Goal: Task Accomplishment & Management: Complete application form

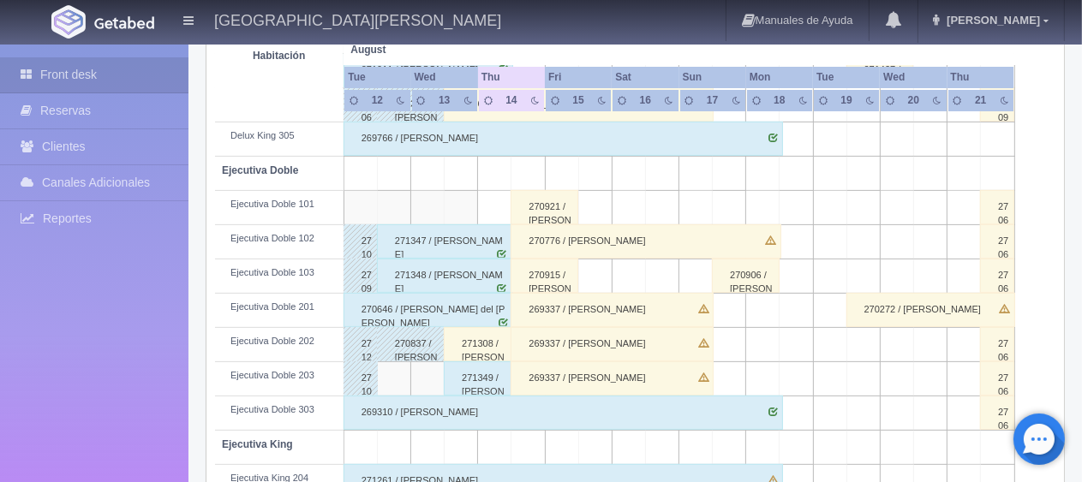
scroll to position [428, 0]
click at [480, 301] on div "270646 / [PERSON_NAME] del [PERSON_NAME]" at bounding box center [429, 310] width 170 height 34
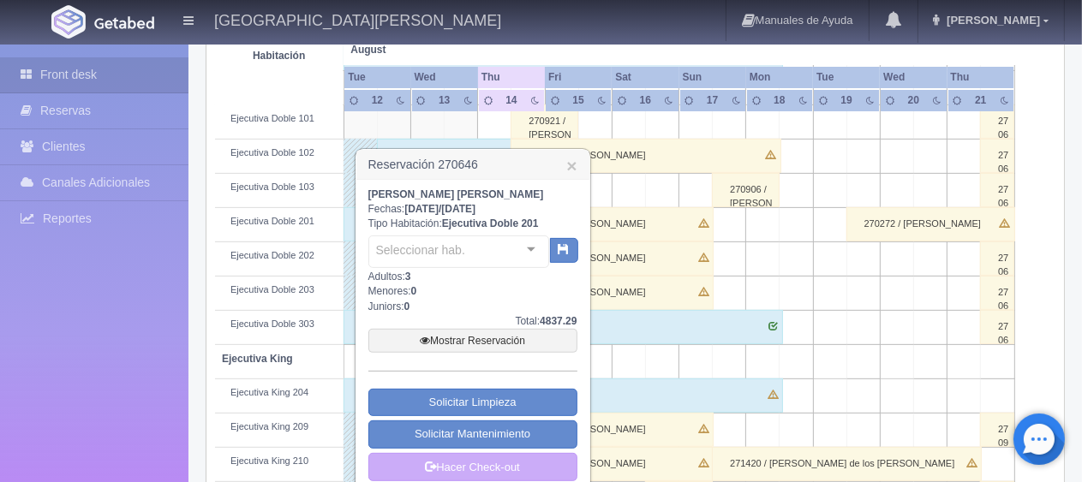
scroll to position [600, 0]
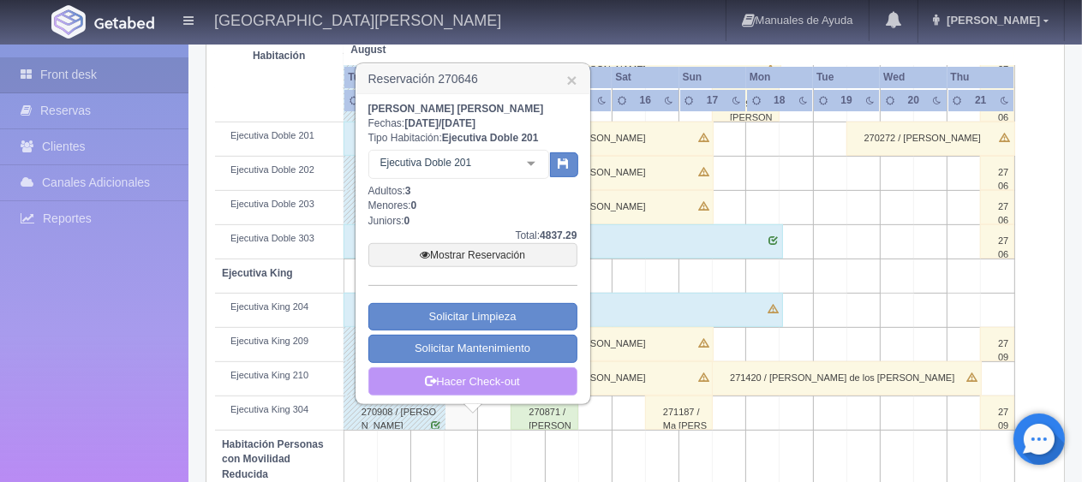
click at [470, 376] on link "Hacer Check-out" at bounding box center [473, 382] width 209 height 29
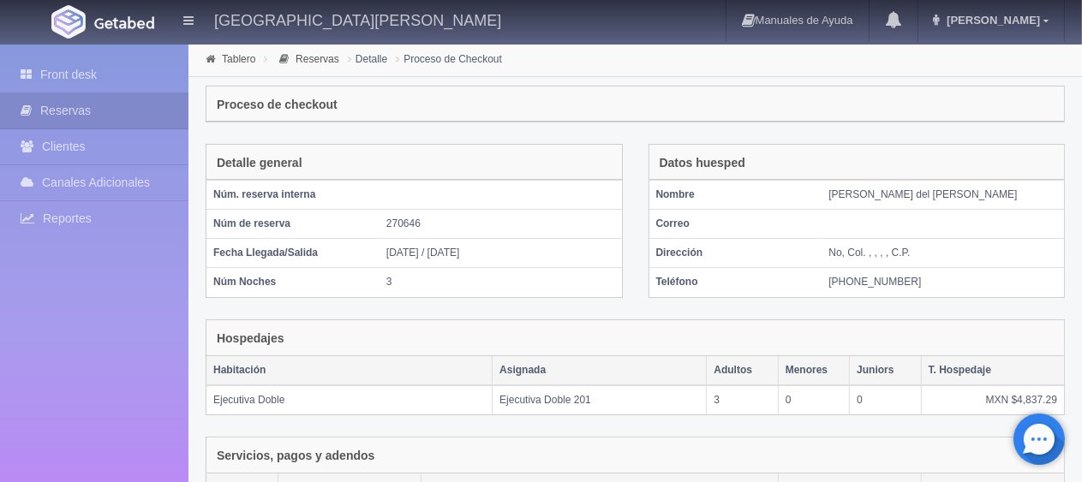
scroll to position [289, 0]
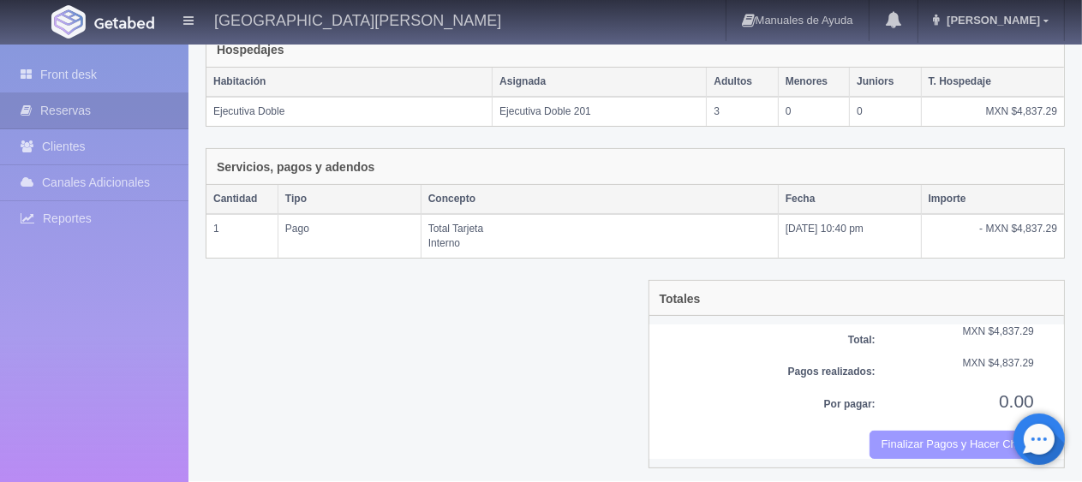
click at [923, 446] on button "Finalizar Pagos y Hacer Checkout" at bounding box center [952, 445] width 165 height 28
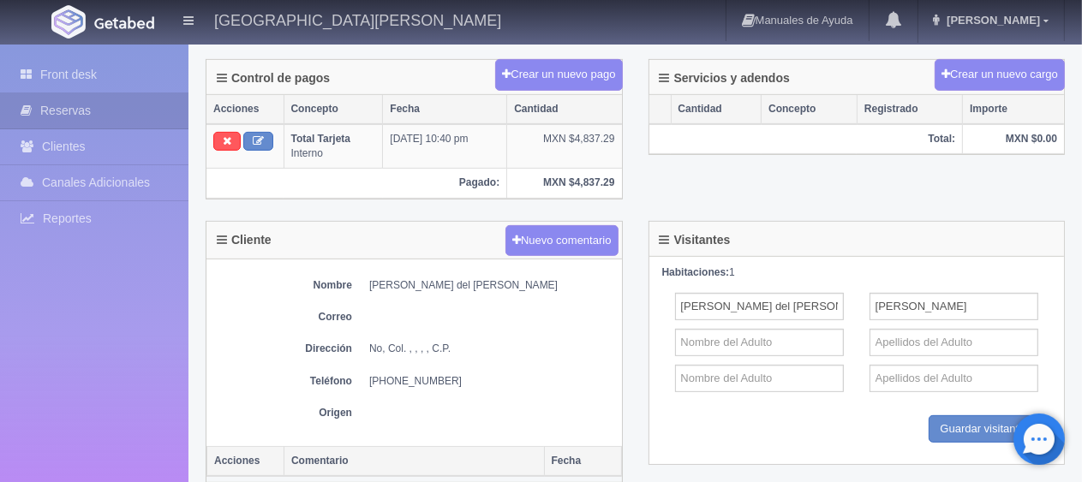
scroll to position [792, 0]
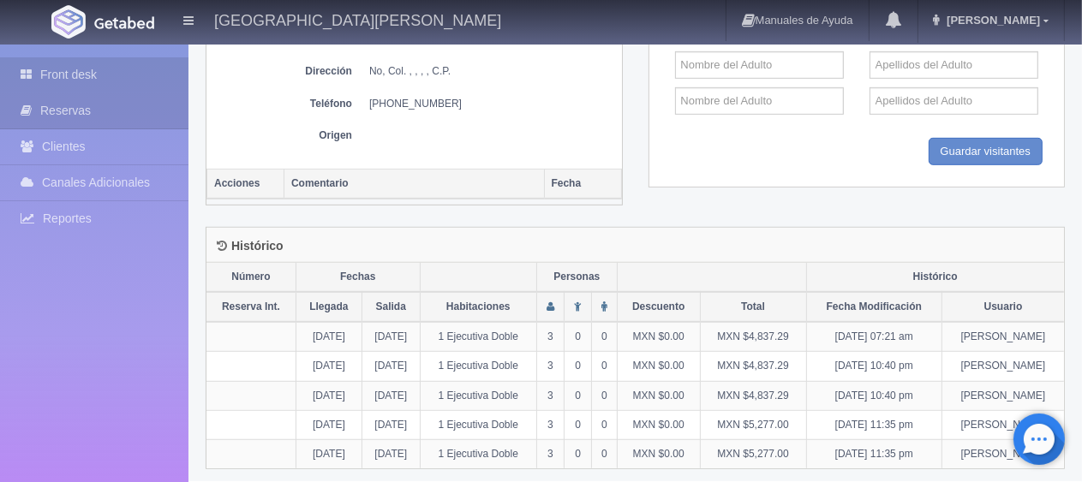
click at [127, 81] on link "Front desk" at bounding box center [94, 74] width 189 height 35
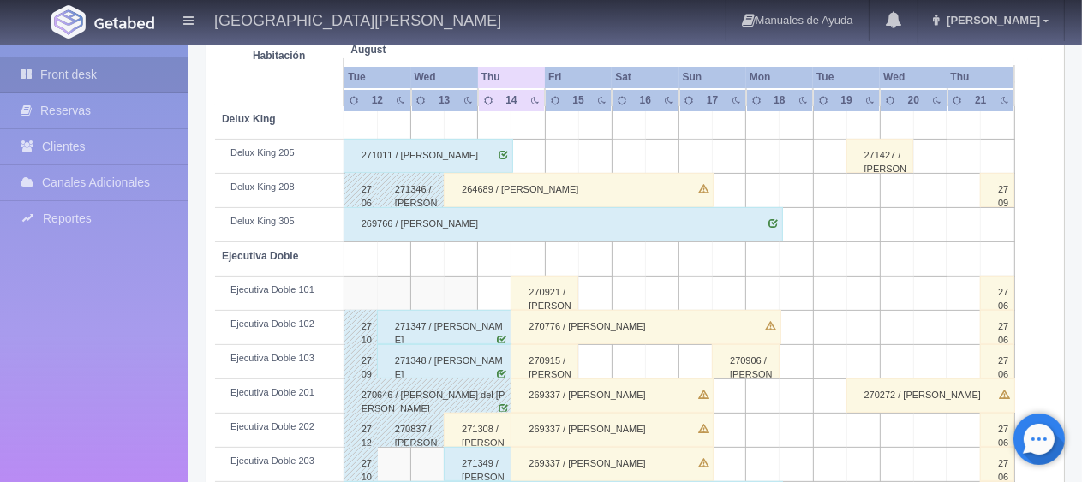
scroll to position [428, 0]
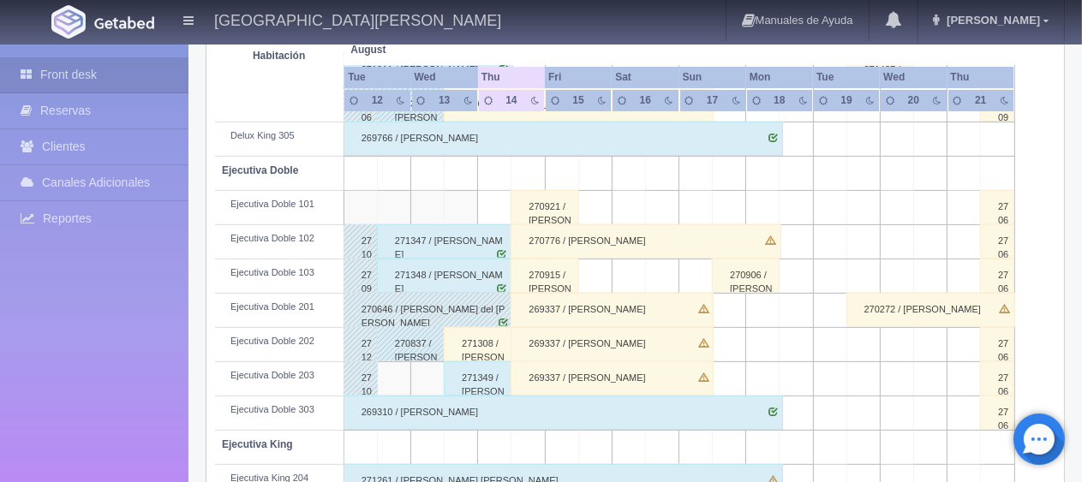
click at [491, 340] on div "271308 / [PERSON_NAME]" at bounding box center [478, 344] width 68 height 34
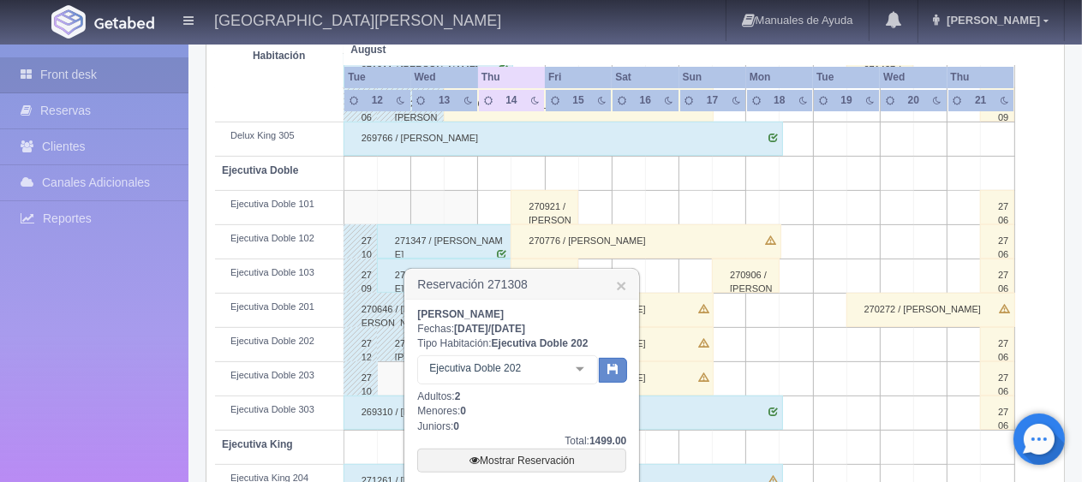
scroll to position [600, 0]
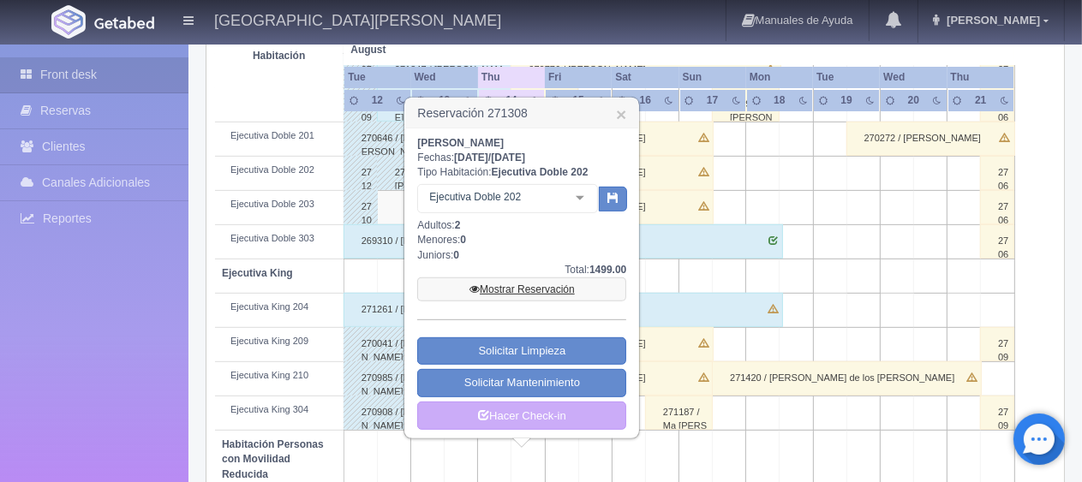
click at [530, 284] on link "Mostrar Reservación" at bounding box center [521, 290] width 209 height 24
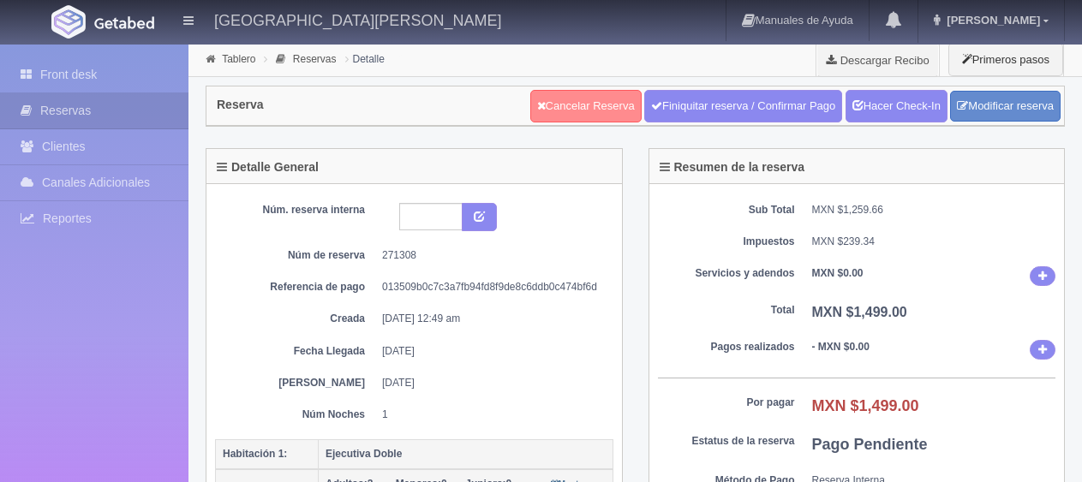
click at [578, 111] on link "Cancelar Reserva" at bounding box center [585, 106] width 111 height 33
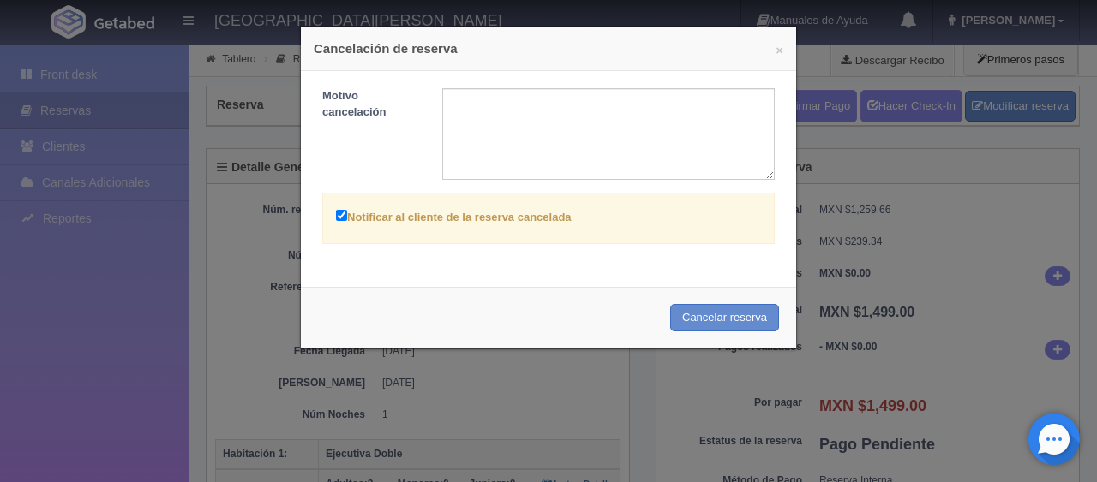
click at [415, 217] on label "Notificar al cliente de la reserva cancelada" at bounding box center [454, 217] width 236 height 20
click at [347, 217] on input "Notificar al cliente de la reserva cancelada" at bounding box center [341, 215] width 11 height 11
checkbox input "false"
click at [711, 323] on button "Cancelar reserva" at bounding box center [724, 318] width 109 height 28
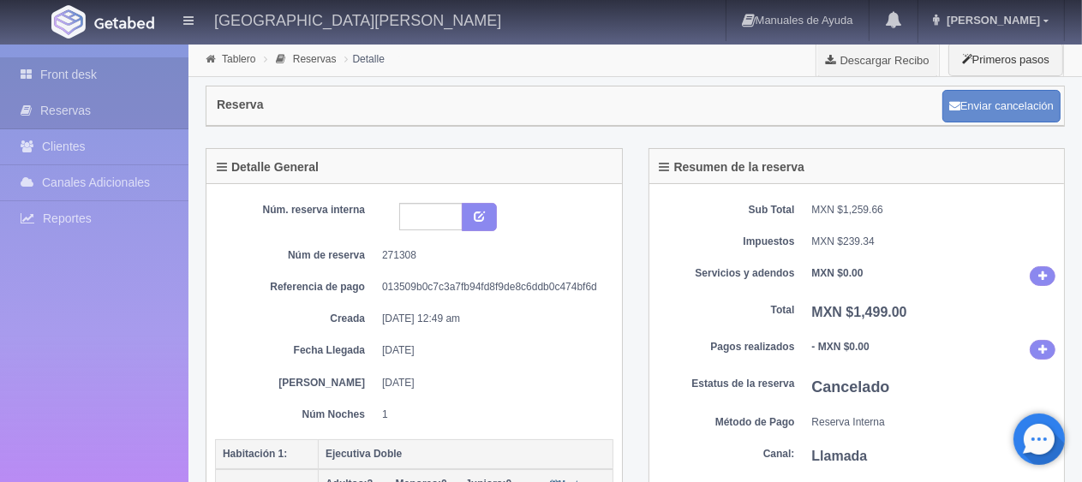
click at [63, 68] on link "Front desk" at bounding box center [94, 74] width 189 height 35
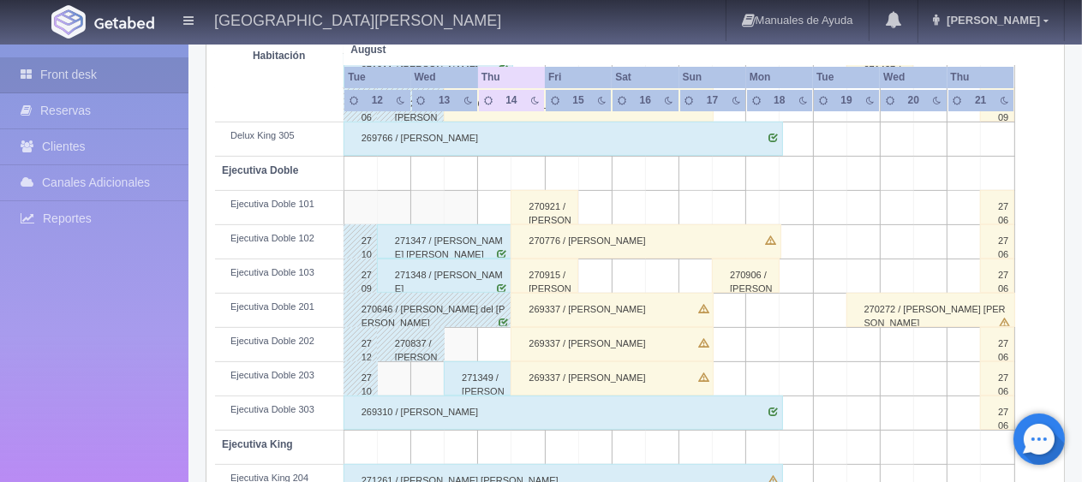
scroll to position [428, 0]
click at [452, 275] on div "271348 / Luis Camaño" at bounding box center [444, 276] width 135 height 34
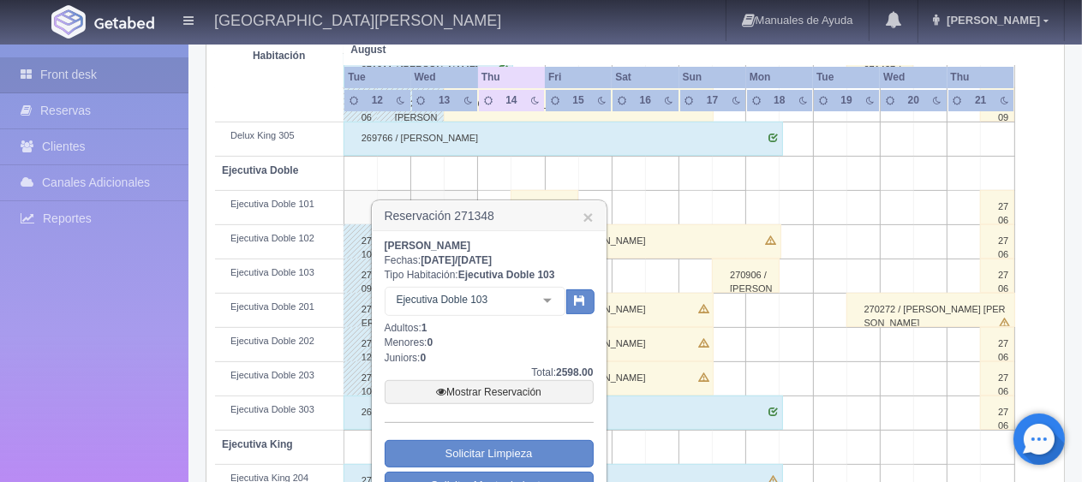
scroll to position [514, 0]
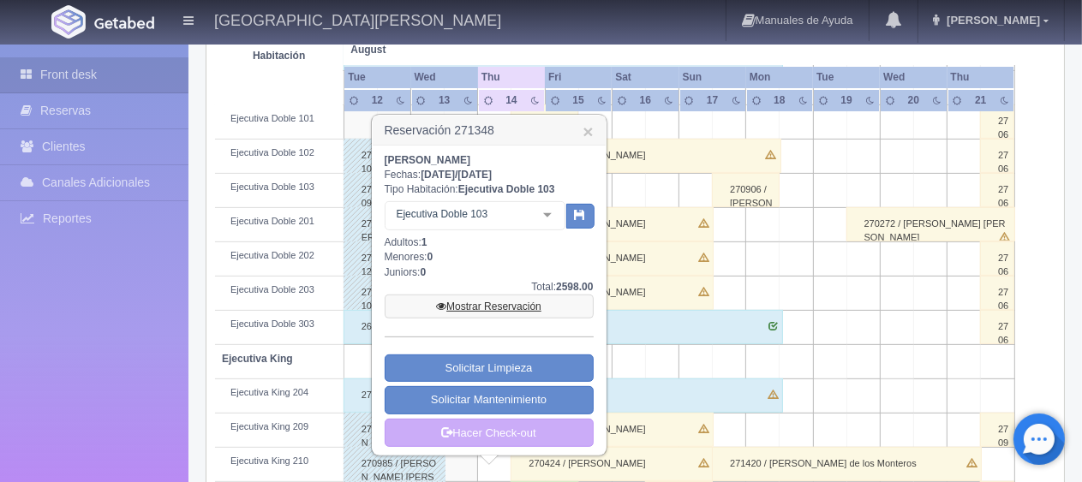
click at [462, 304] on link "Mostrar Reservación" at bounding box center [489, 307] width 209 height 24
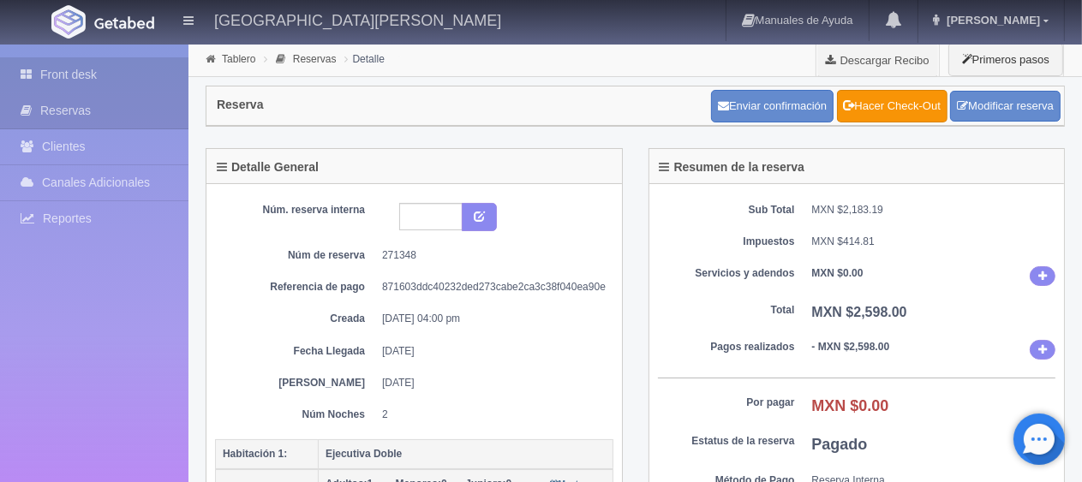
click at [63, 81] on link "Front desk" at bounding box center [94, 74] width 189 height 35
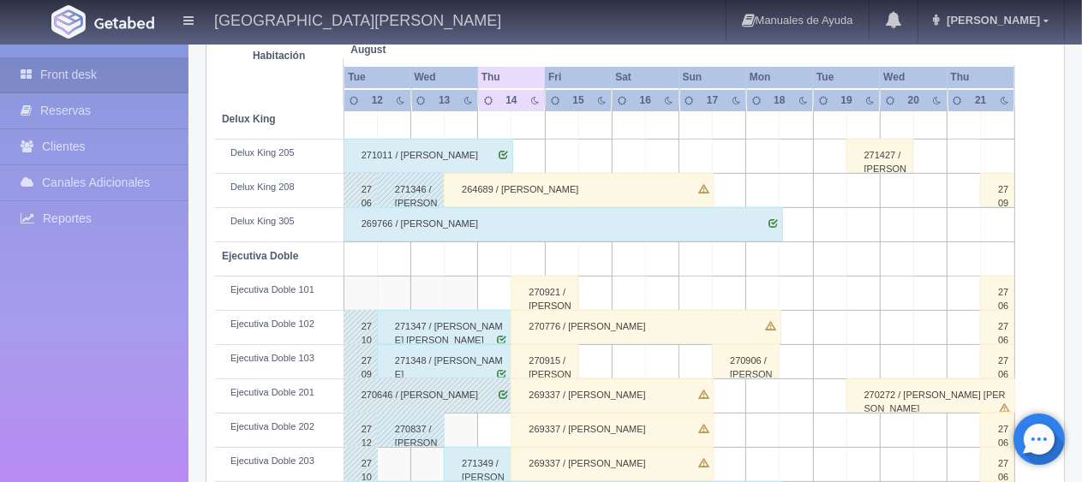
scroll to position [428, 0]
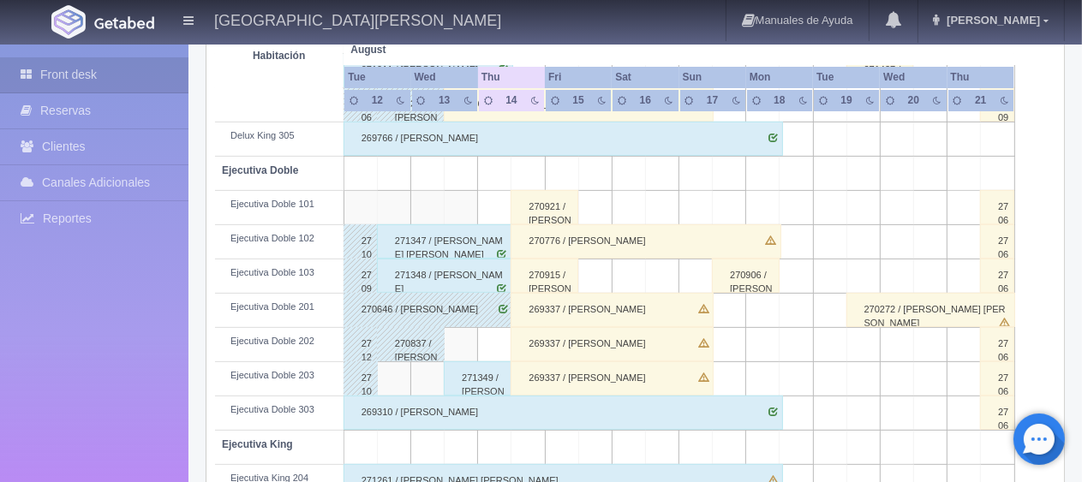
click at [465, 248] on div "271347 / Josefina Concepcion Soto Ruiz" at bounding box center [444, 242] width 135 height 34
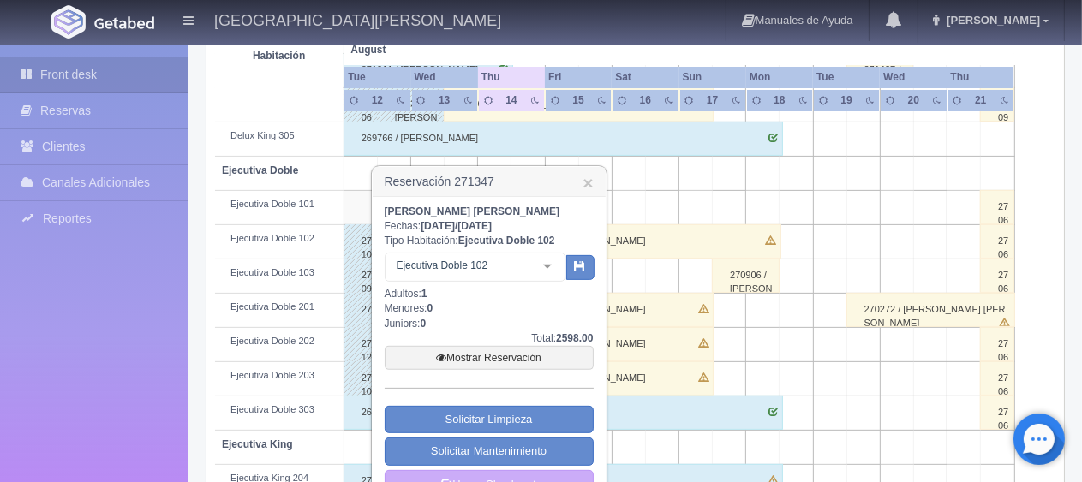
scroll to position [600, 0]
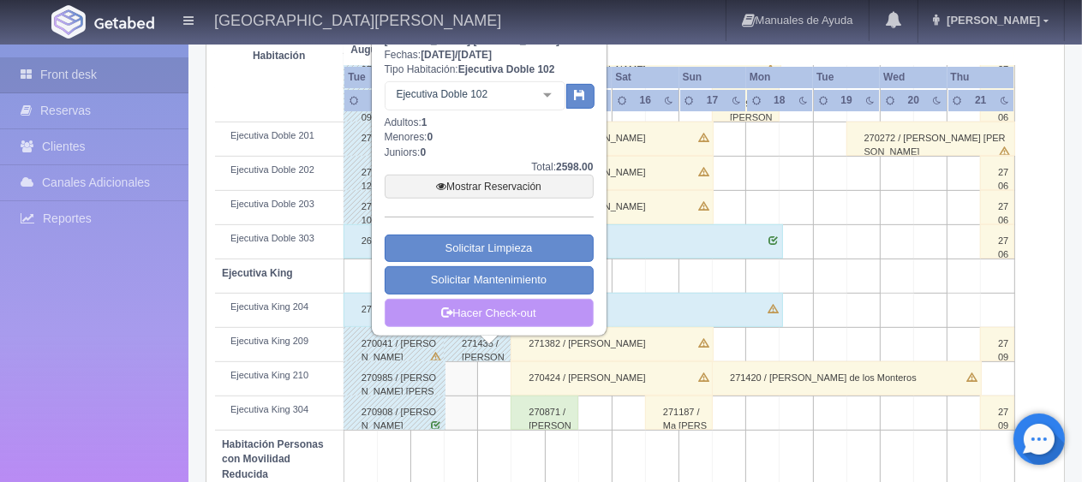
click at [494, 311] on link "Hacer Check-out" at bounding box center [489, 313] width 209 height 29
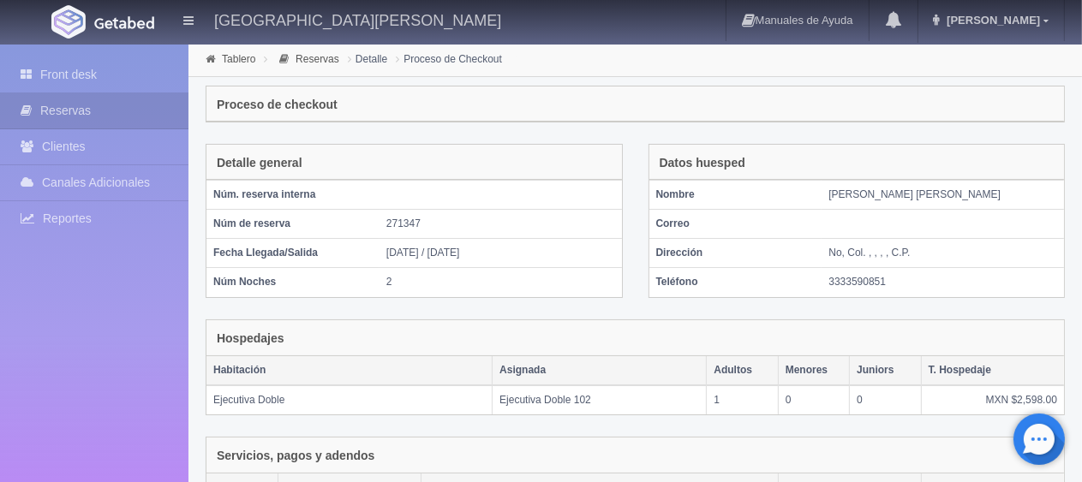
scroll to position [289, 0]
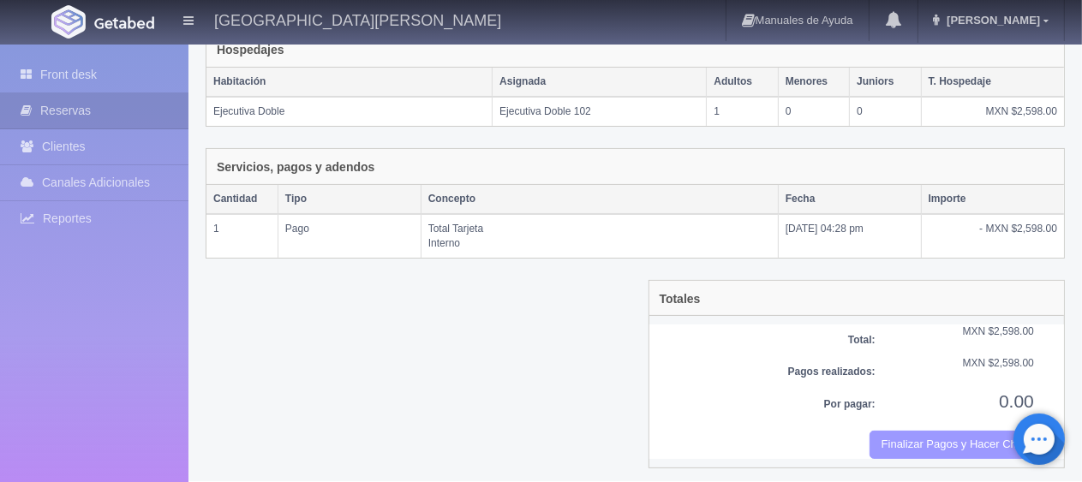
click at [926, 443] on button "Finalizar Pagos y Hacer Checkout" at bounding box center [952, 445] width 165 height 28
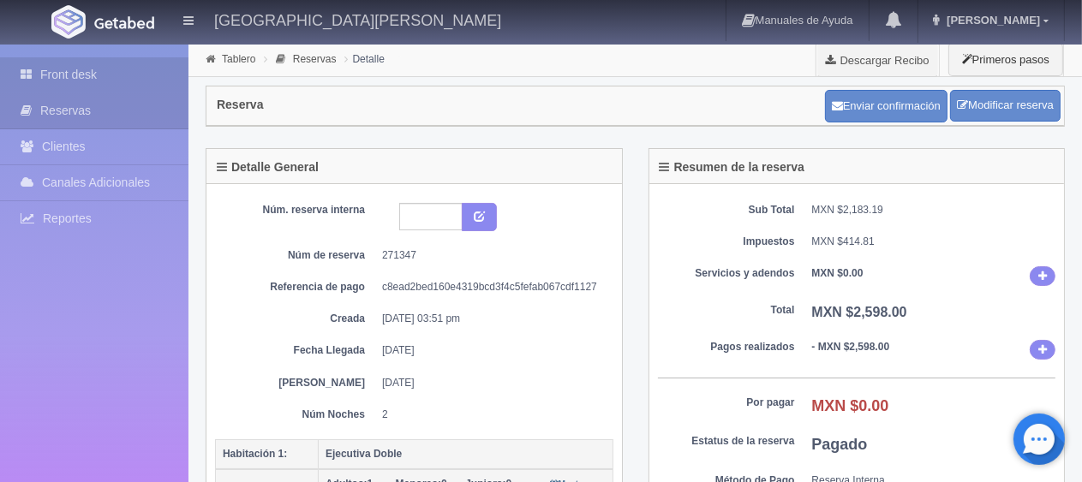
click at [69, 68] on link "Front desk" at bounding box center [94, 74] width 189 height 35
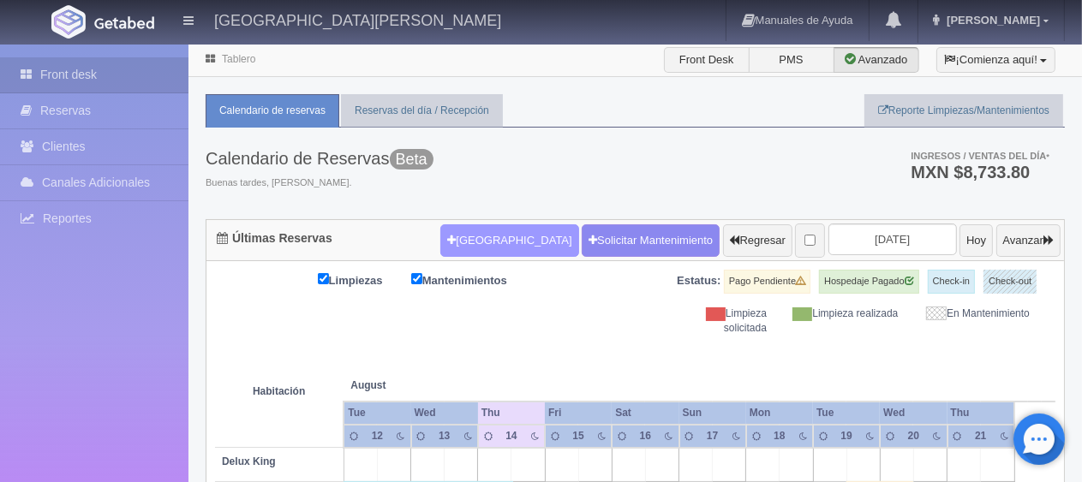
click at [480, 240] on button "[GEOGRAPHIC_DATA]" at bounding box center [509, 241] width 138 height 33
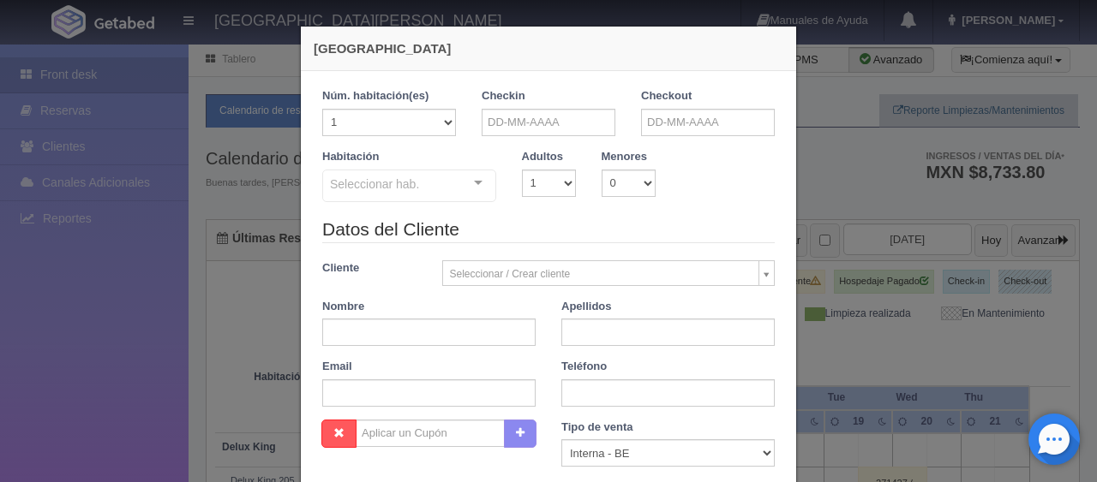
checkbox input "false"
click at [540, 121] on input "text" at bounding box center [549, 122] width 134 height 27
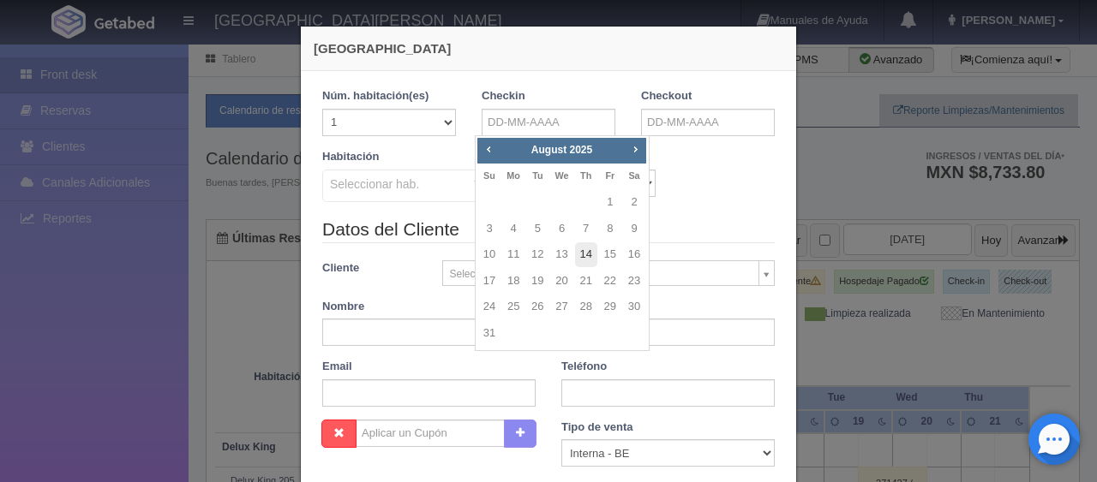
click at [586, 255] on link "14" at bounding box center [586, 255] width 22 height 25
type input "[DATE]"
checkbox input "false"
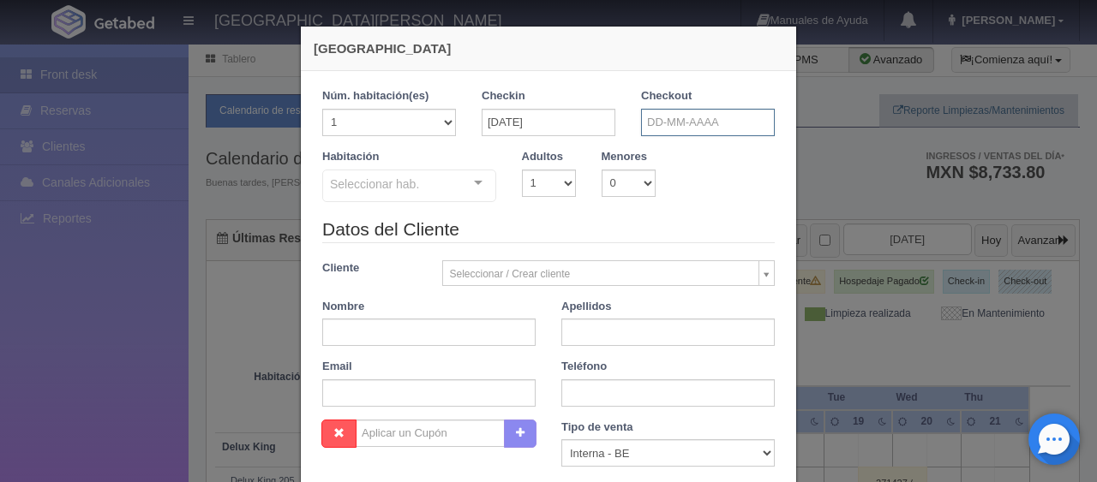
click at [655, 126] on input "text" at bounding box center [708, 122] width 134 height 27
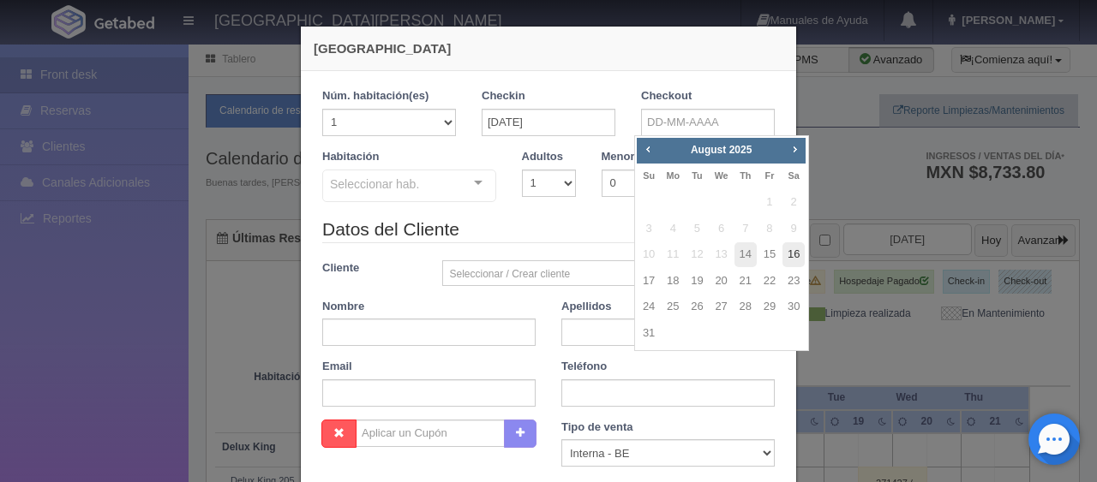
click at [797, 258] on link "16" at bounding box center [793, 255] width 22 height 25
type input "16-08-2025"
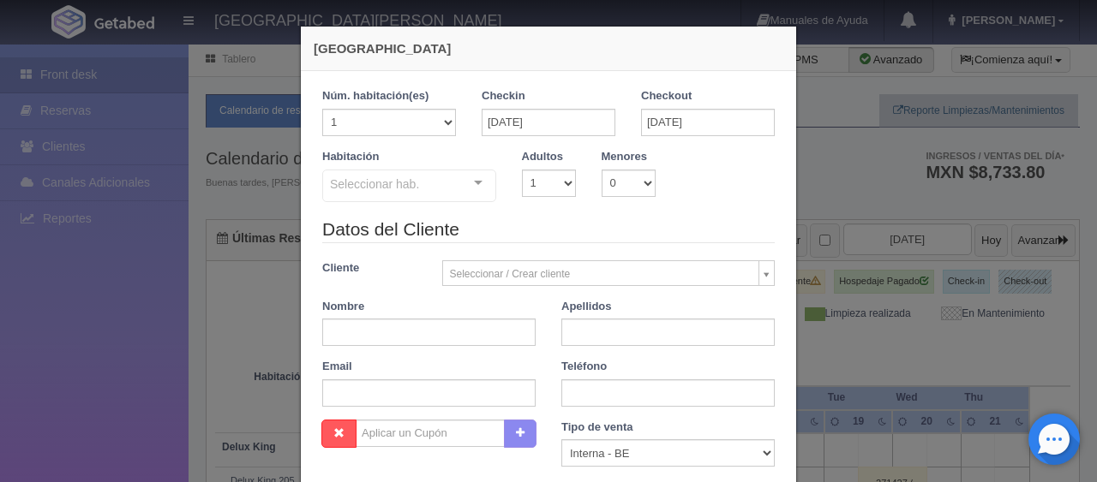
checkbox input "false"
click at [440, 180] on div "Seleccionar hab." at bounding box center [409, 186] width 174 height 33
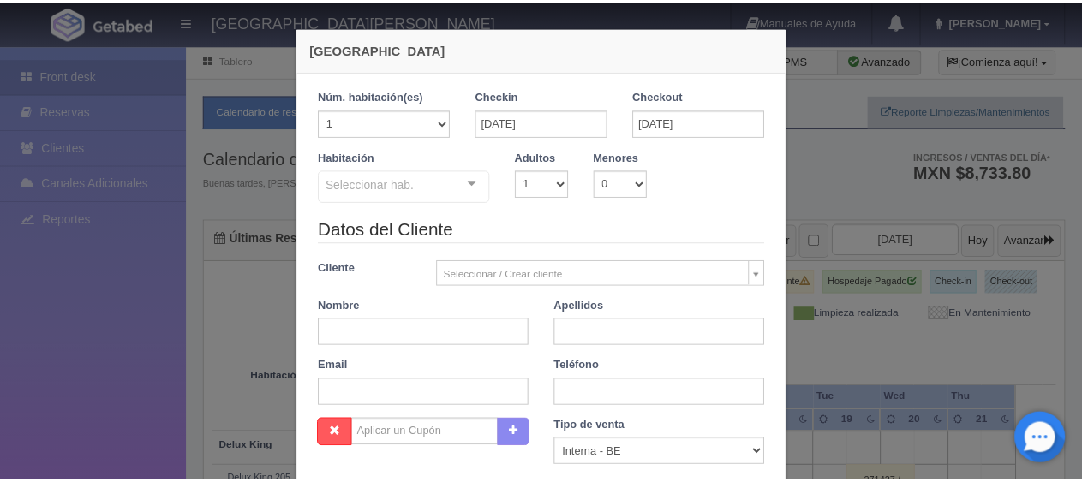
scroll to position [302, 0]
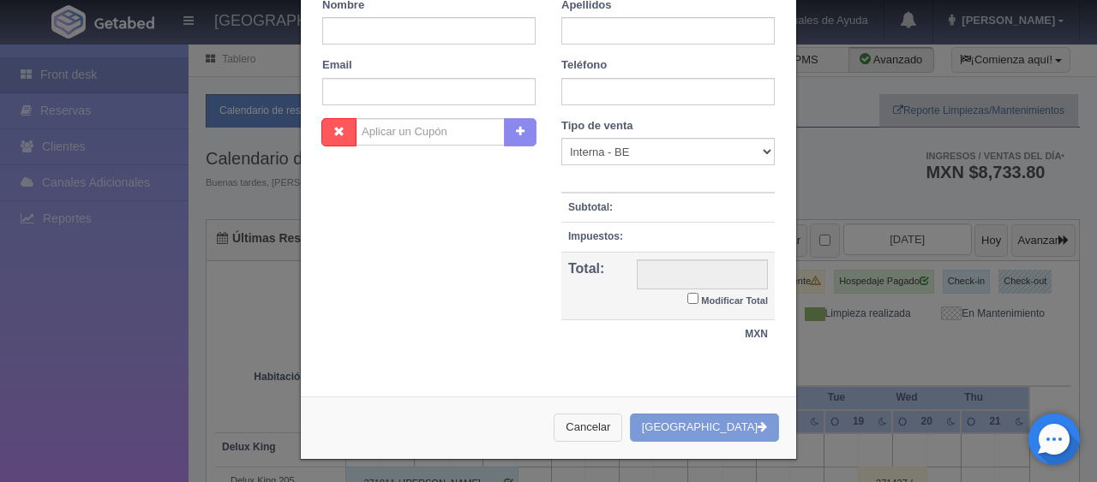
click at [614, 426] on button "Cancelar" at bounding box center [588, 428] width 69 height 28
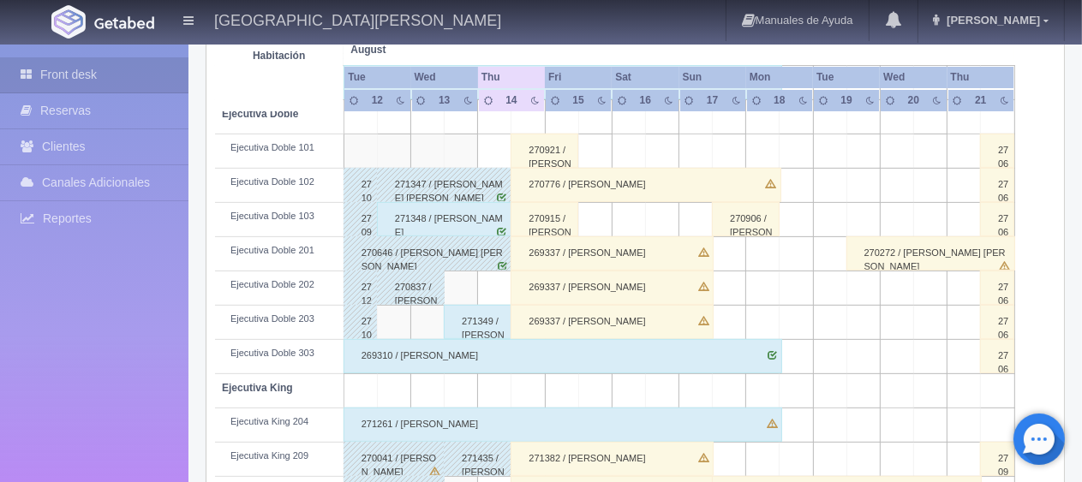
scroll to position [399, 0]
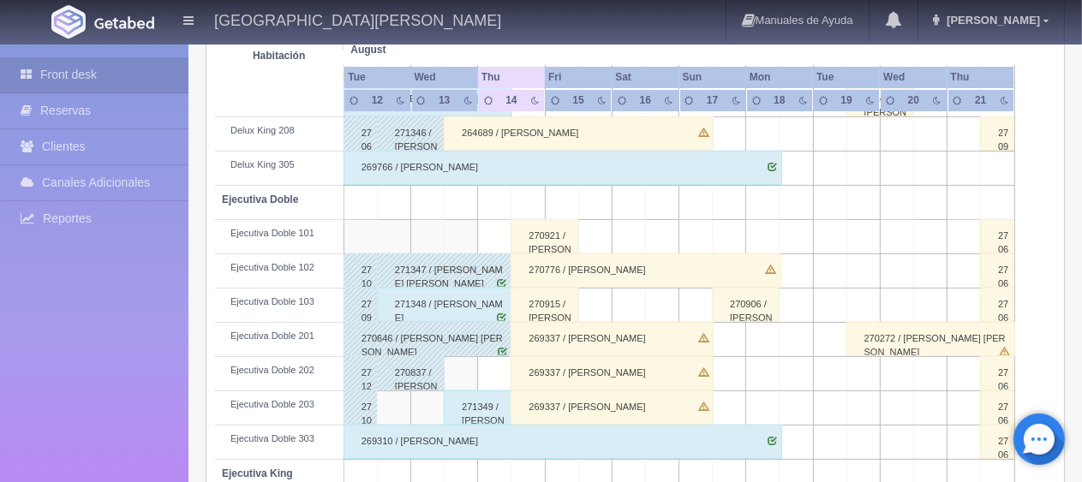
click at [560, 237] on div "270921 / [PERSON_NAME] [PERSON_NAME]" at bounding box center [545, 236] width 68 height 34
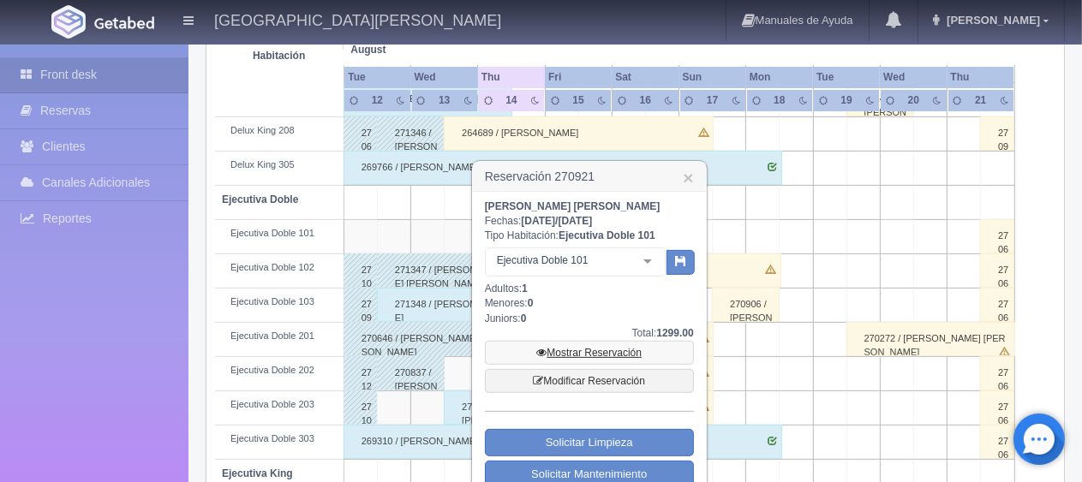
click at [582, 365] on link "Mostrar Reservación" at bounding box center [589, 353] width 209 height 24
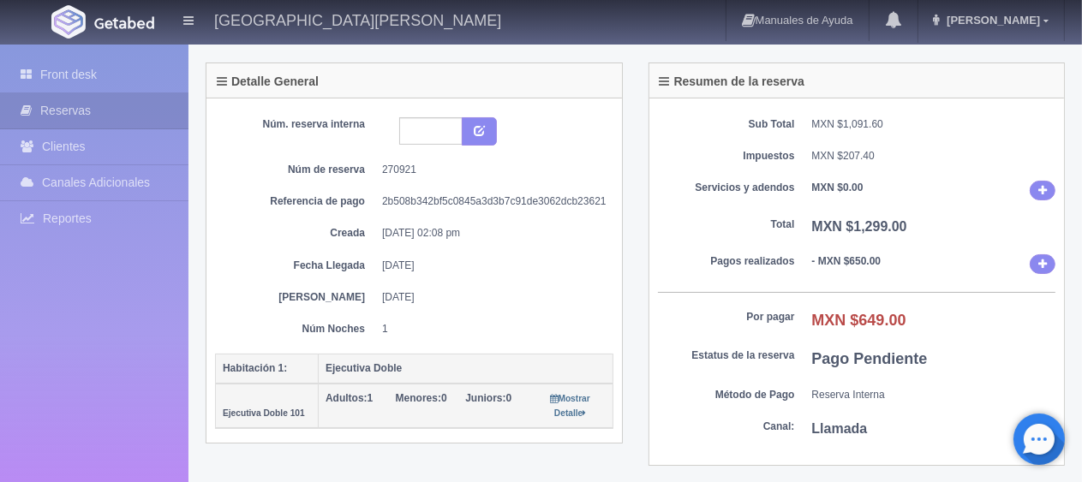
scroll to position [257, 0]
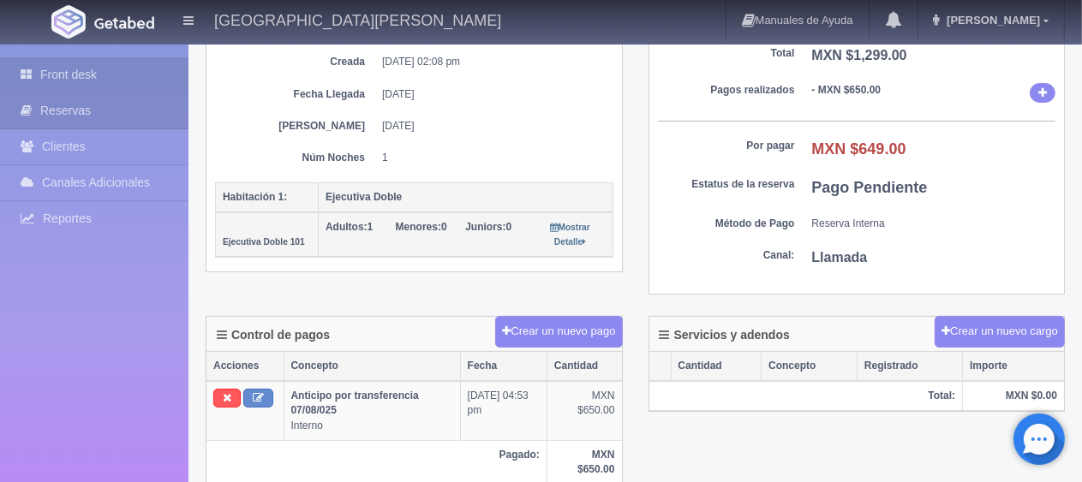
click at [56, 75] on link "Front desk" at bounding box center [94, 74] width 189 height 35
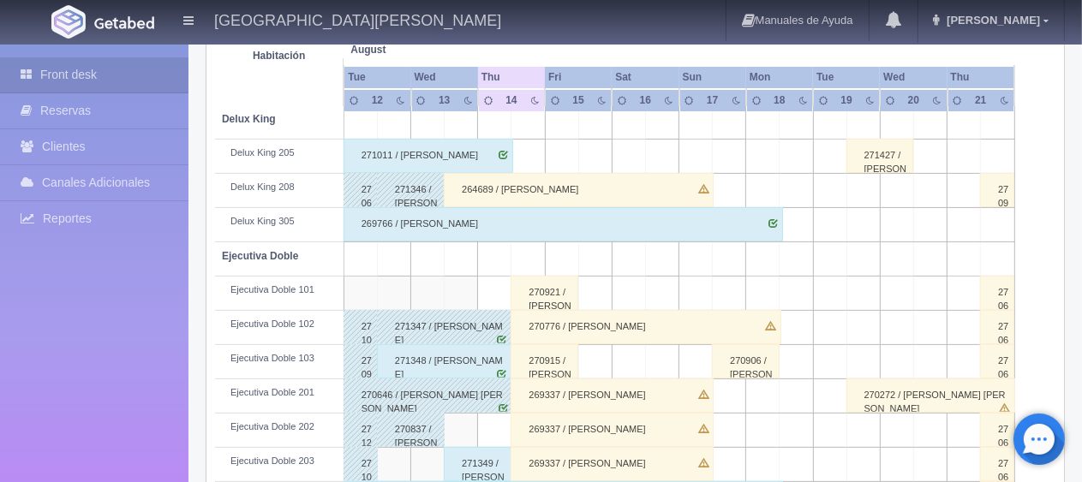
scroll to position [343, 0]
click at [539, 300] on div "270921 / [PERSON_NAME] [PERSON_NAME]" at bounding box center [545, 293] width 68 height 34
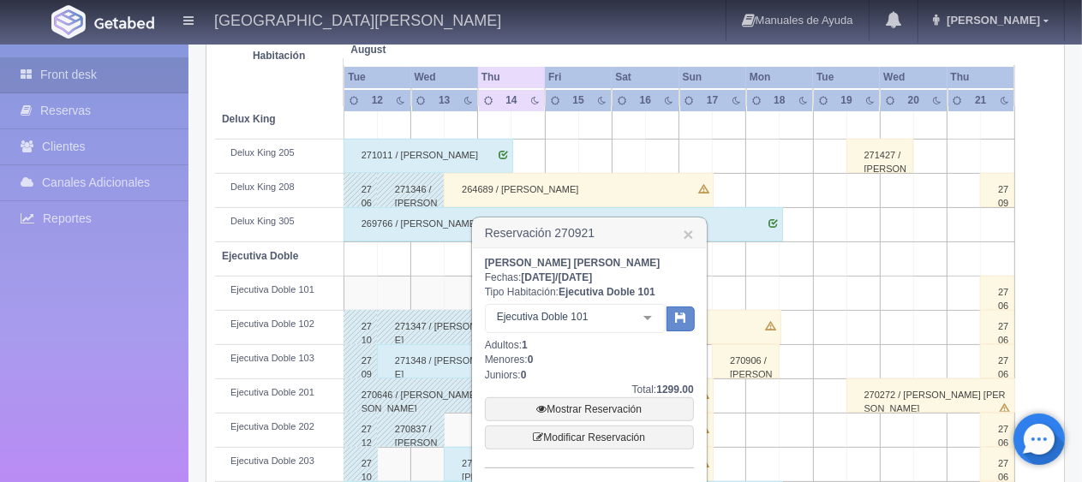
scroll to position [428, 0]
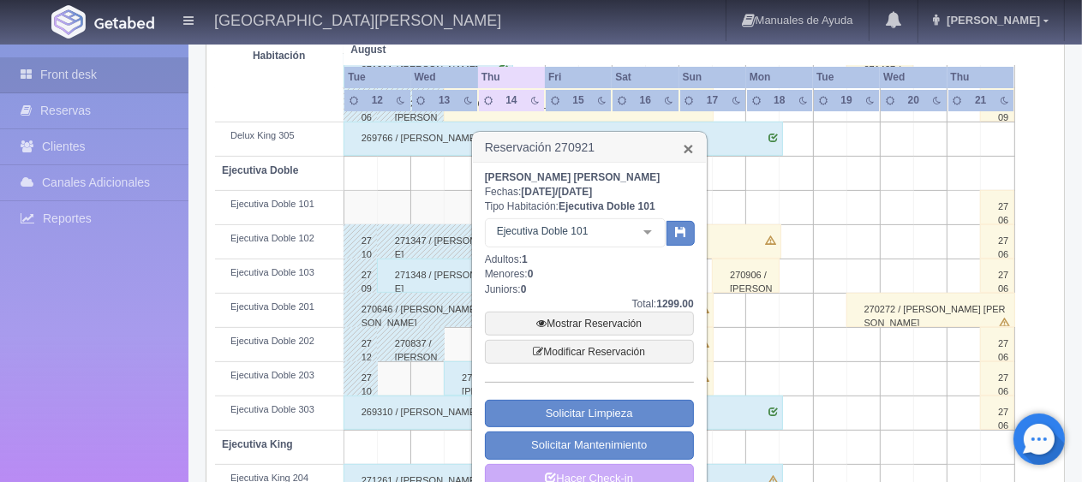
click at [687, 150] on link "×" at bounding box center [688, 149] width 10 height 18
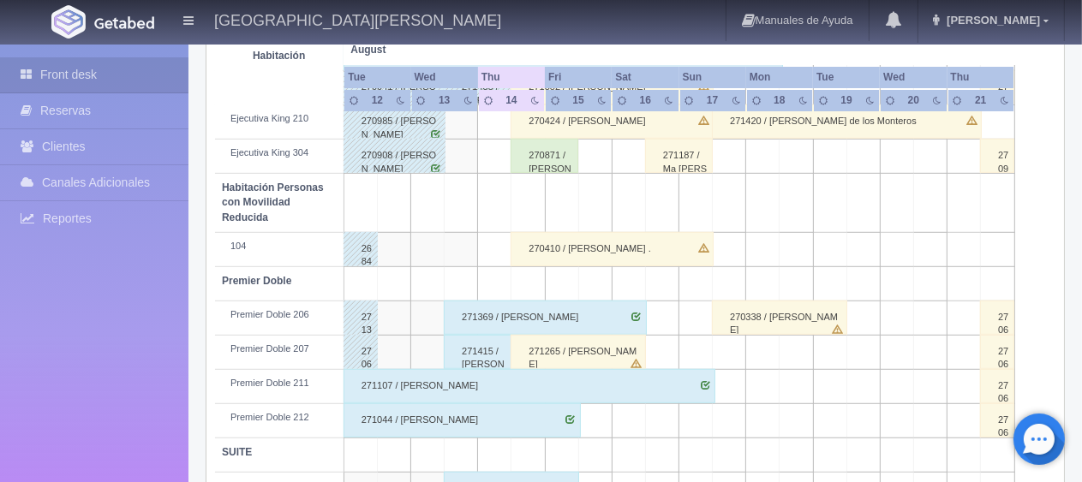
scroll to position [914, 0]
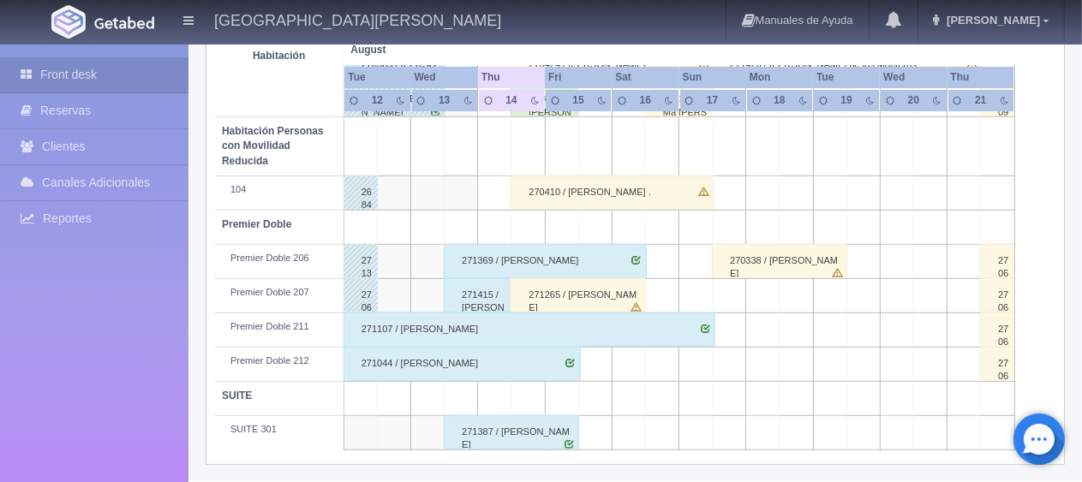
click at [473, 289] on div "271415 / [PERSON_NAME]" at bounding box center [478, 296] width 68 height 34
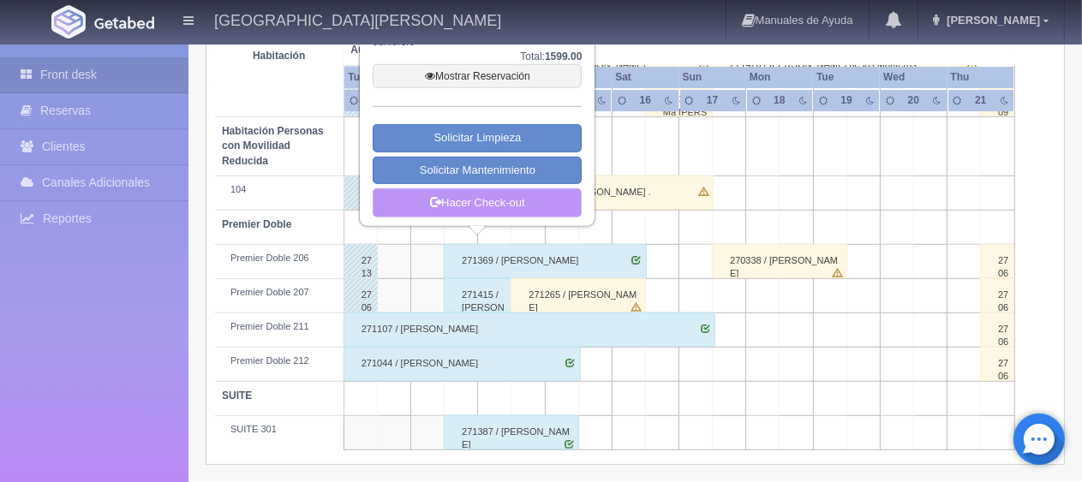
click at [493, 207] on link "Hacer Check-out" at bounding box center [477, 203] width 209 height 29
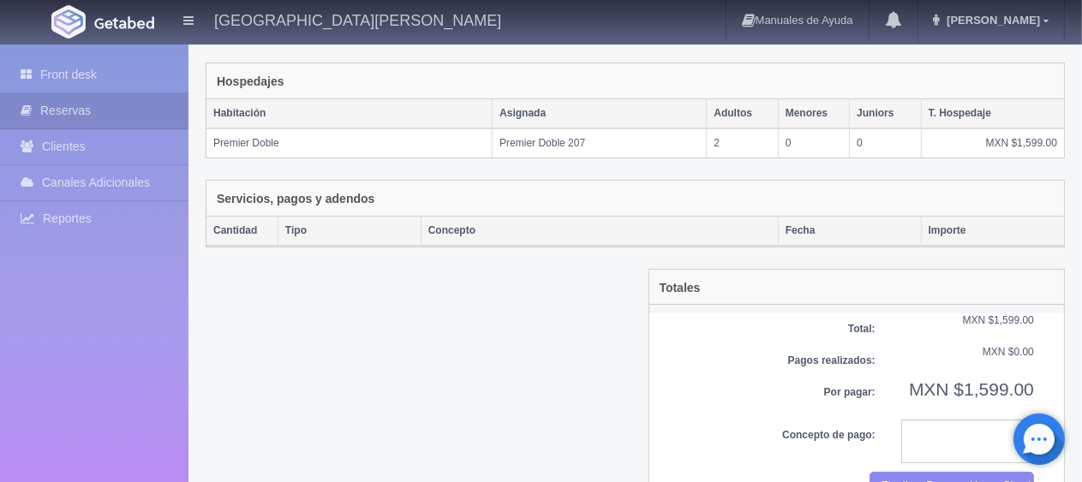
scroll to position [298, 0]
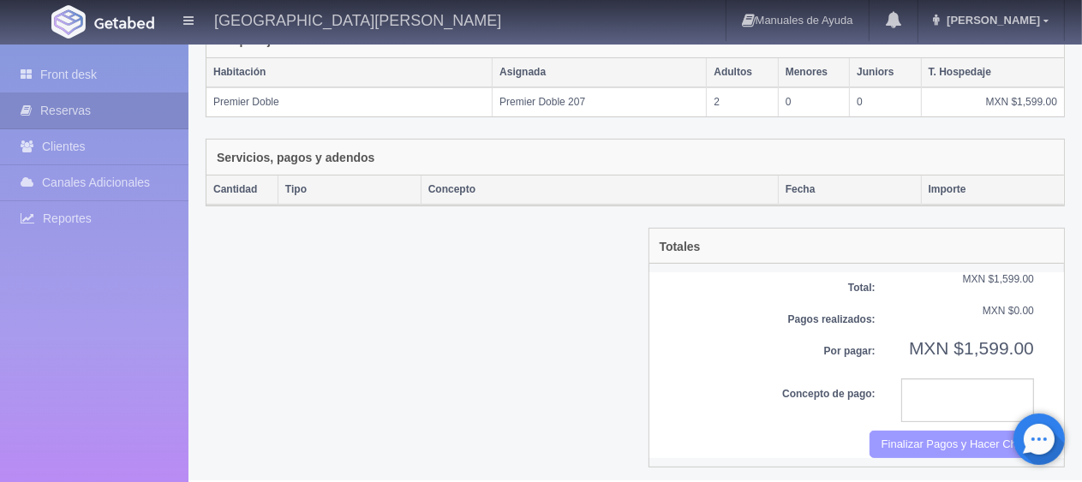
drag, startPoint x: 935, startPoint y: 446, endPoint x: 618, endPoint y: 49, distance: 508.6
click at [935, 446] on button "Finalizar Pagos y Hacer Checkout" at bounding box center [952, 445] width 165 height 28
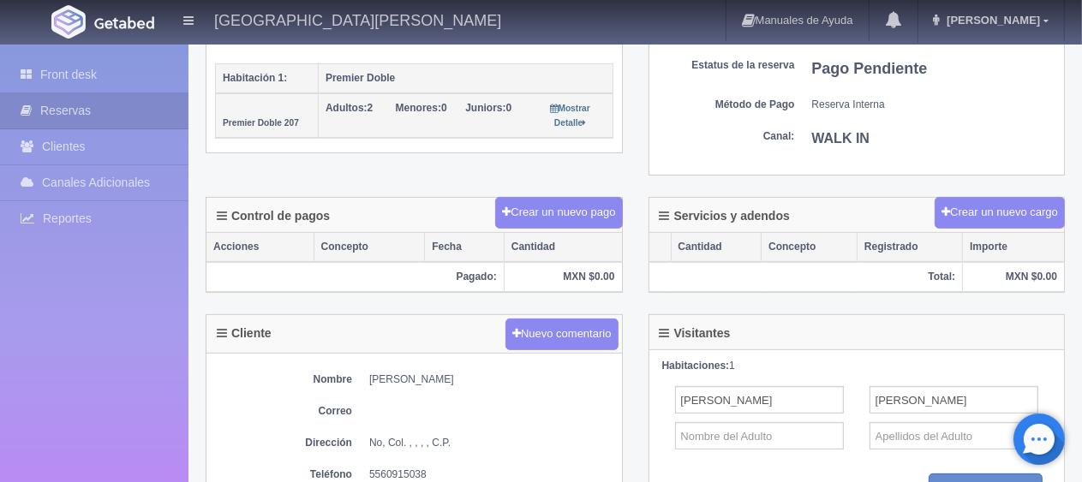
scroll to position [462, 0]
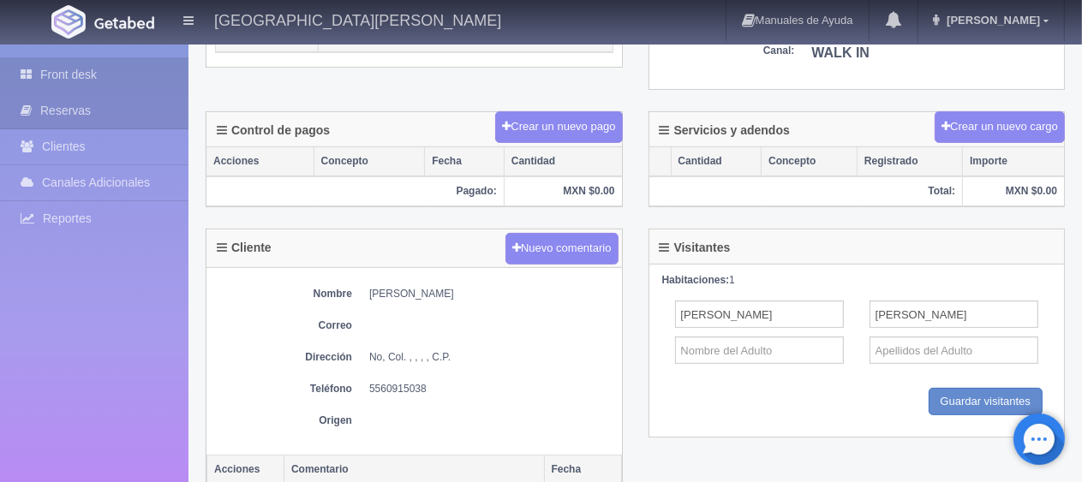
click at [154, 82] on link "Front desk" at bounding box center [94, 74] width 189 height 35
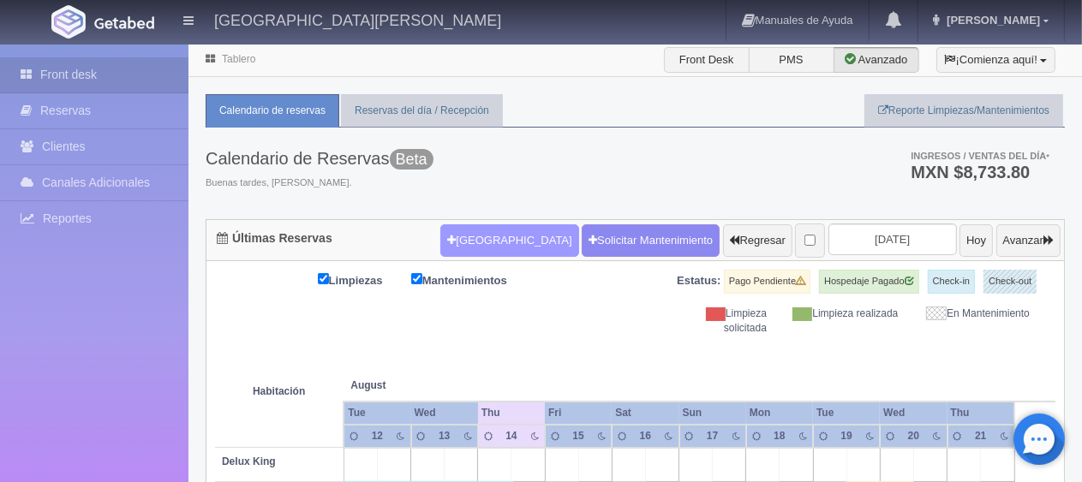
click at [453, 240] on button "[GEOGRAPHIC_DATA]" at bounding box center [509, 241] width 138 height 33
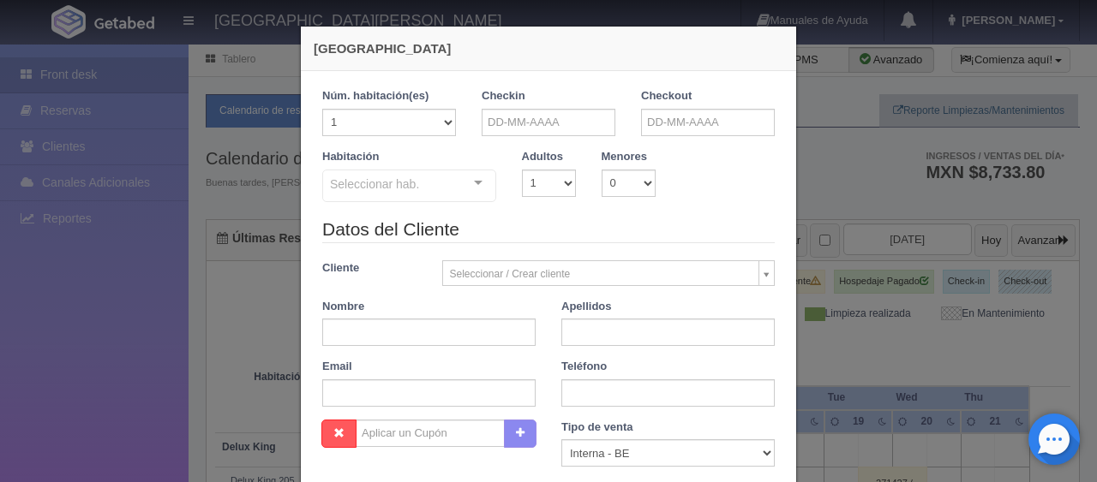
checkbox input "false"
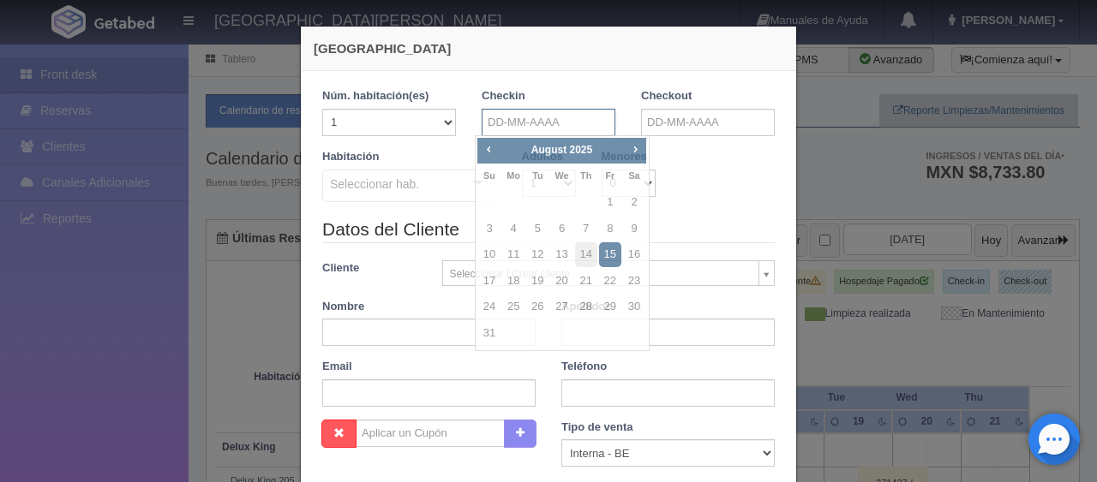
click at [559, 129] on input "text" at bounding box center [549, 122] width 134 height 27
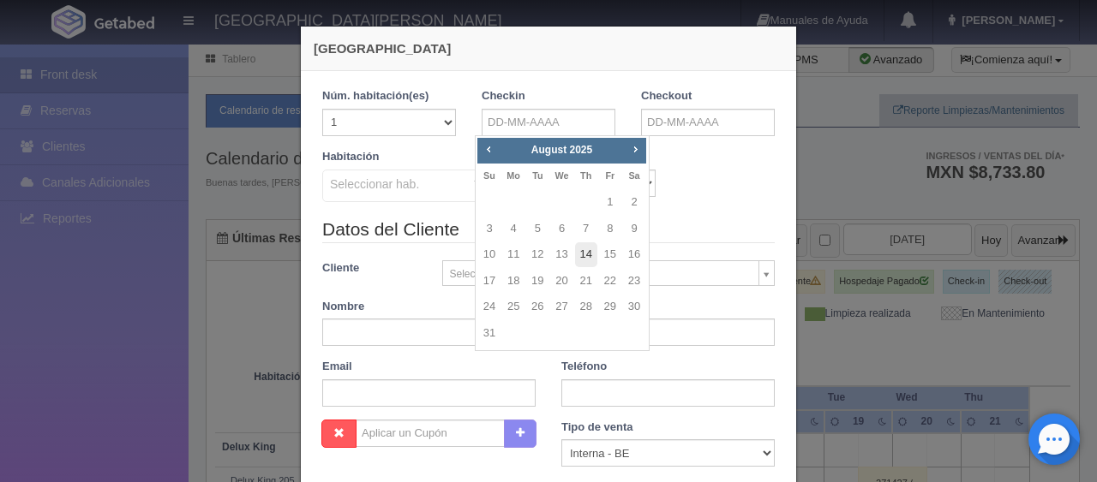
click at [590, 249] on link "14" at bounding box center [586, 255] width 22 height 25
type input "[DATE]"
checkbox input "false"
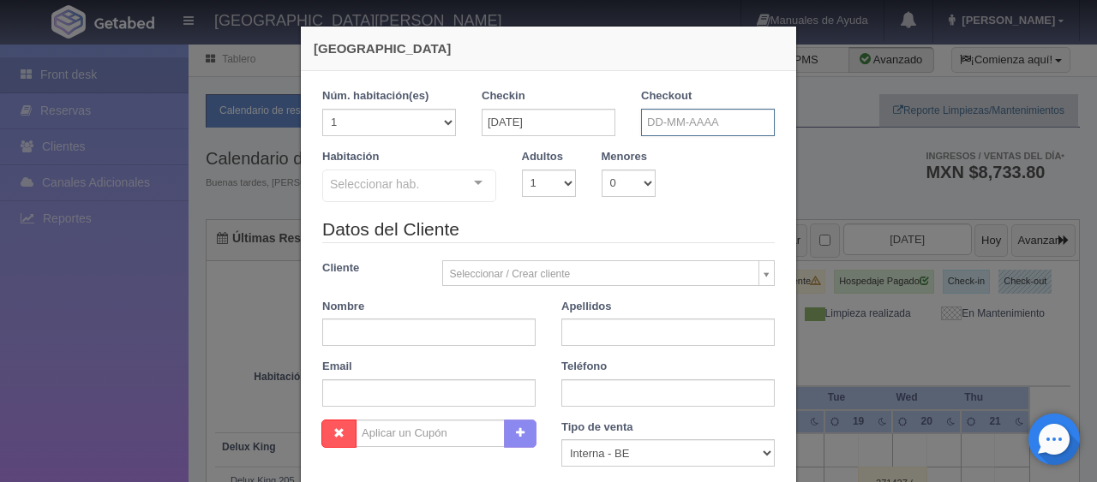
click at [657, 128] on input "text" at bounding box center [708, 122] width 134 height 27
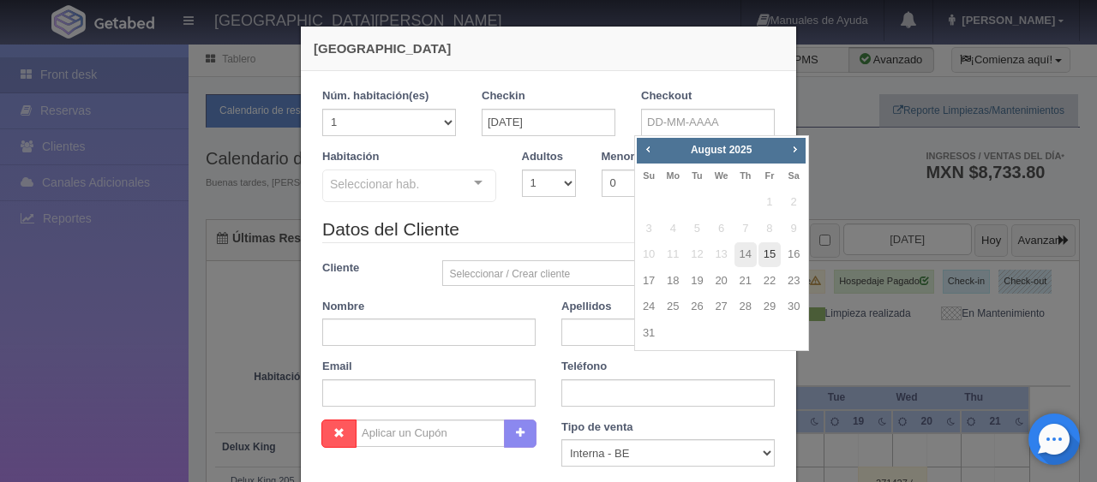
click at [770, 255] on link "15" at bounding box center [769, 255] width 22 height 25
type input "[DATE]"
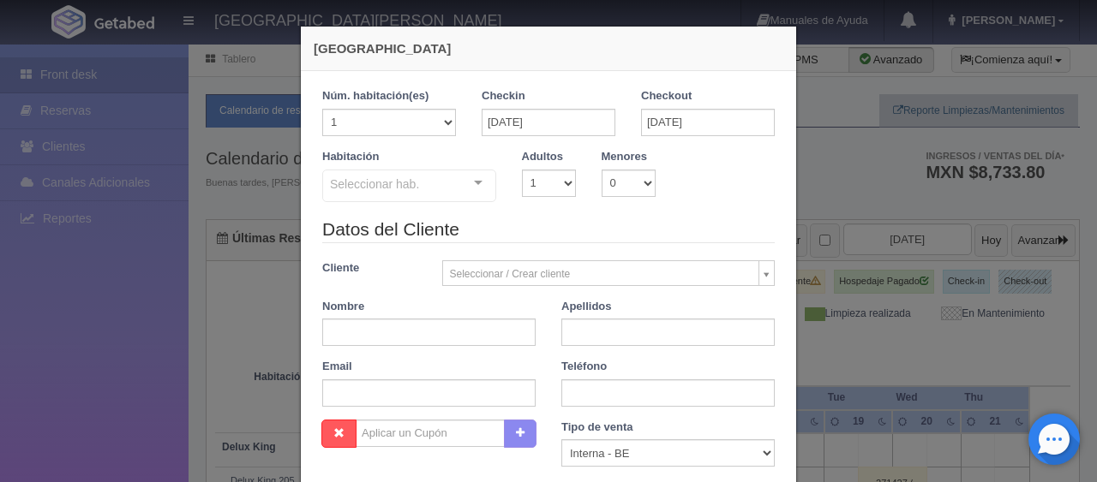
checkbox input "false"
click at [557, 188] on select "1 2 3 4 5 6 7 8 9 10" at bounding box center [549, 183] width 54 height 27
select select "2"
click at [522, 170] on select "1 2 3 4 5 6 7 8 9 10" at bounding box center [549, 183] width 54 height 27
click at [459, 185] on div "Seleccionar hab. SUITE SUITE - Sin asignar Habitación Personas con Movilidad Re…" at bounding box center [409, 187] width 174 height 34
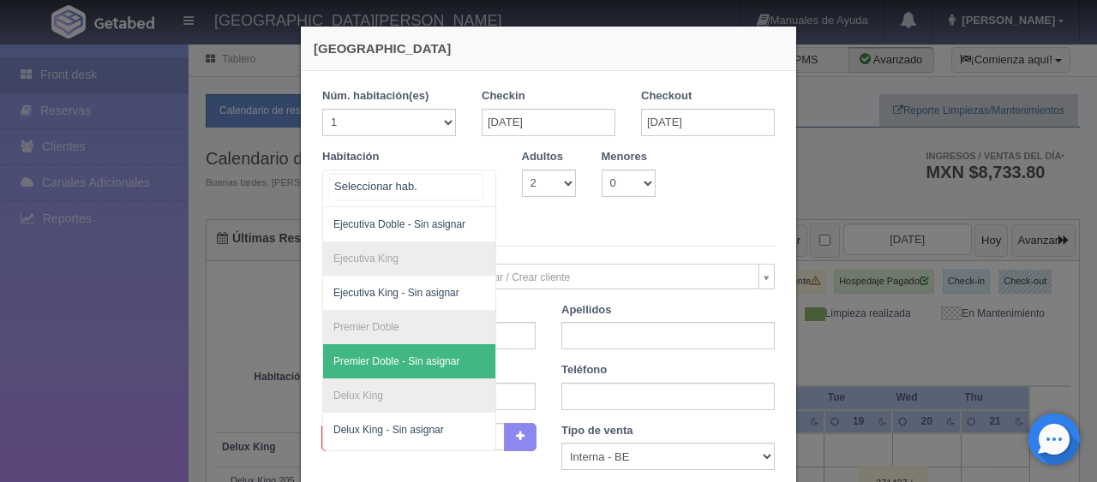
scroll to position [216, 0]
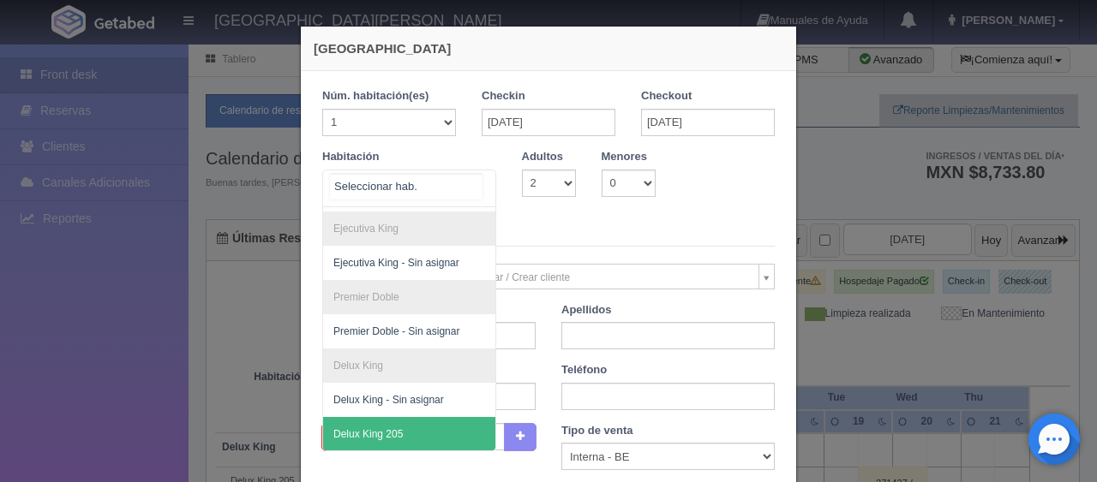
click at [398, 417] on span "Delux King 205" at bounding box center [467, 434] width 288 height 34
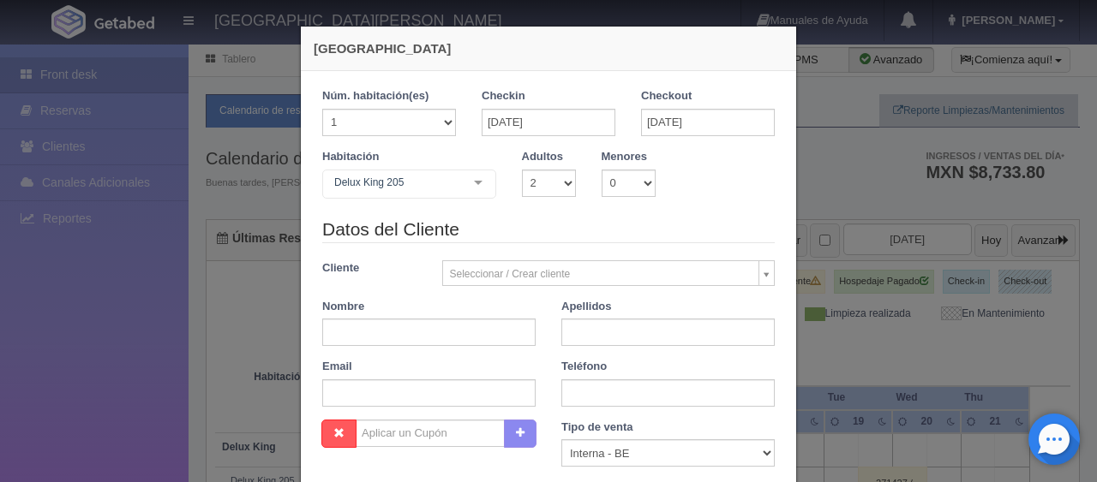
checkbox input "false"
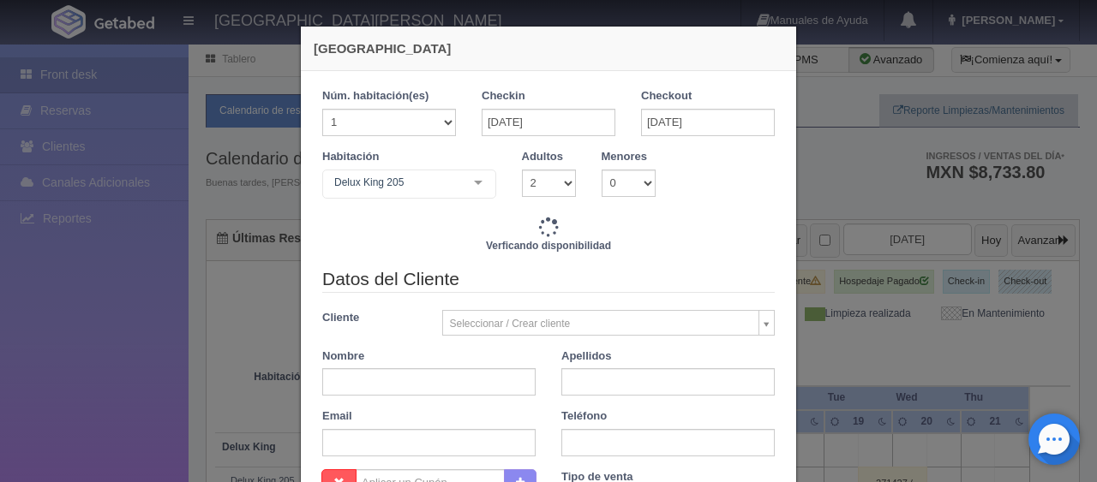
click at [413, 339] on div "Datos del Cliente Cliente Seleccionar / Crear cliente Nuevo Cliente [PERSON_NAM…" at bounding box center [548, 368] width 478 height 203
click at [404, 383] on input "text" at bounding box center [428, 382] width 213 height 27
type input "1499.00"
checkbox input "false"
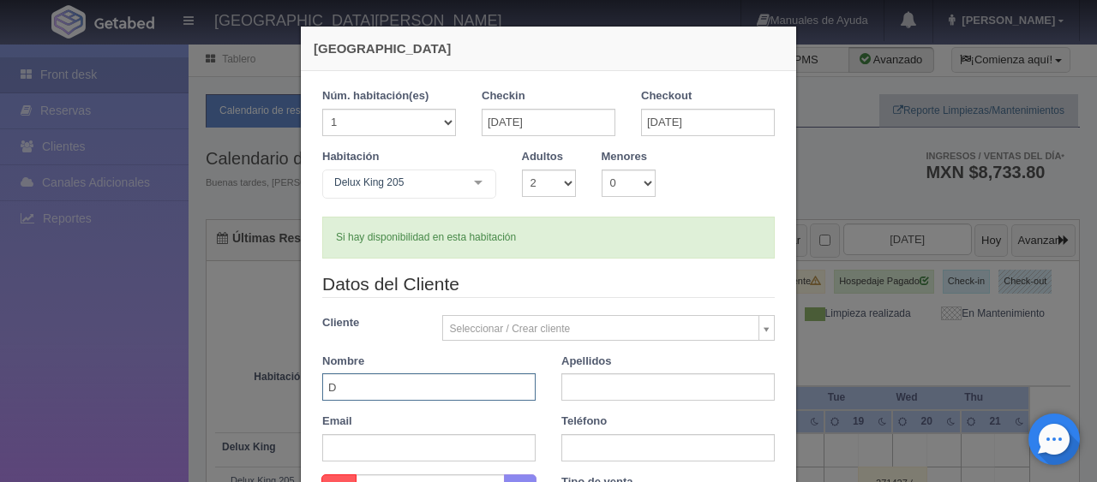
type input "[PERSON_NAME]"
type input "Lechuga"
click at [625, 447] on input "text" at bounding box center [667, 447] width 213 height 27
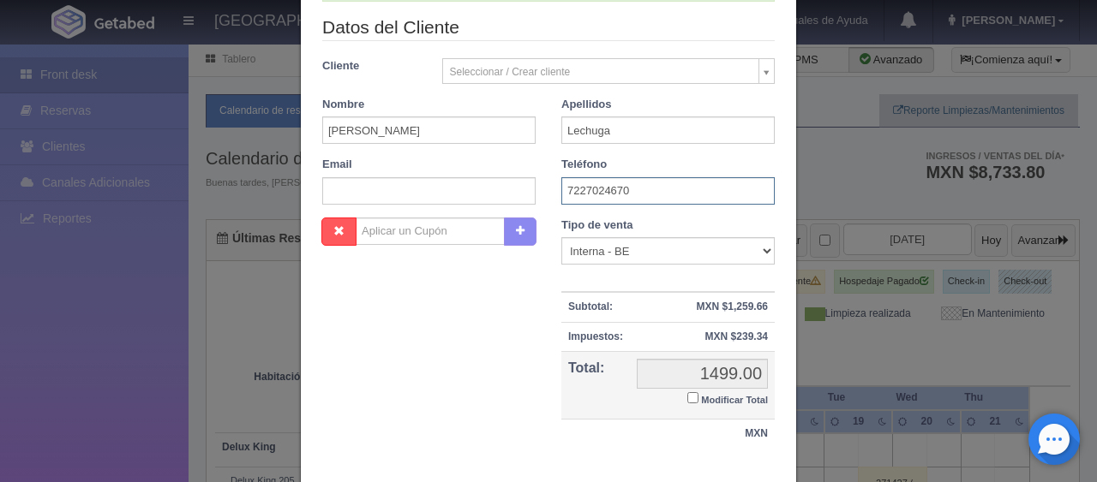
type input "7227024670"
click at [627, 249] on select "Correo Electronico Interna - BE Llamada OTA Externa Otro WALK IN" at bounding box center [667, 250] width 213 height 27
select select "phone"
click at [561, 237] on select "Correo Electronico Interna - BE Llamada OTA Externa Otro WALK IN" at bounding box center [667, 250] width 213 height 27
click at [692, 396] on label "Modificar Total" at bounding box center [727, 399] width 81 height 20
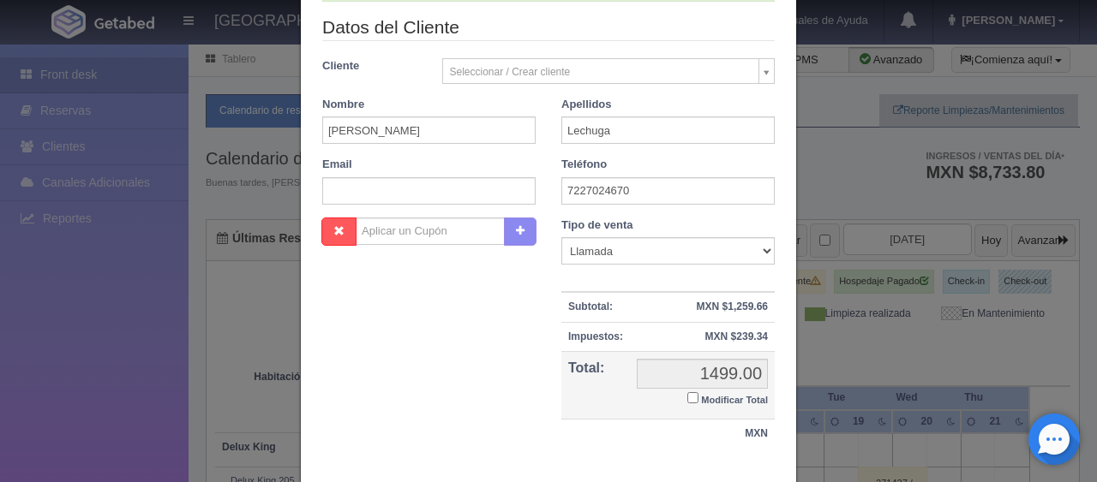
click at [692, 396] on input "Modificar Total" at bounding box center [692, 397] width 11 height 11
checkbox input "true"
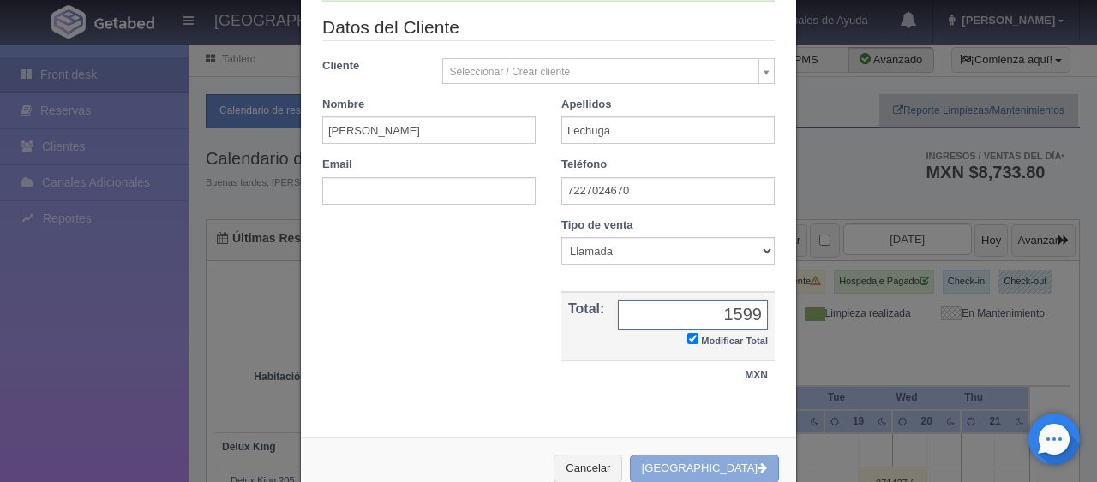
type input "1599"
click at [707, 464] on button "[GEOGRAPHIC_DATA]" at bounding box center [704, 469] width 149 height 28
